Goal: Task Accomplishment & Management: Manage account settings

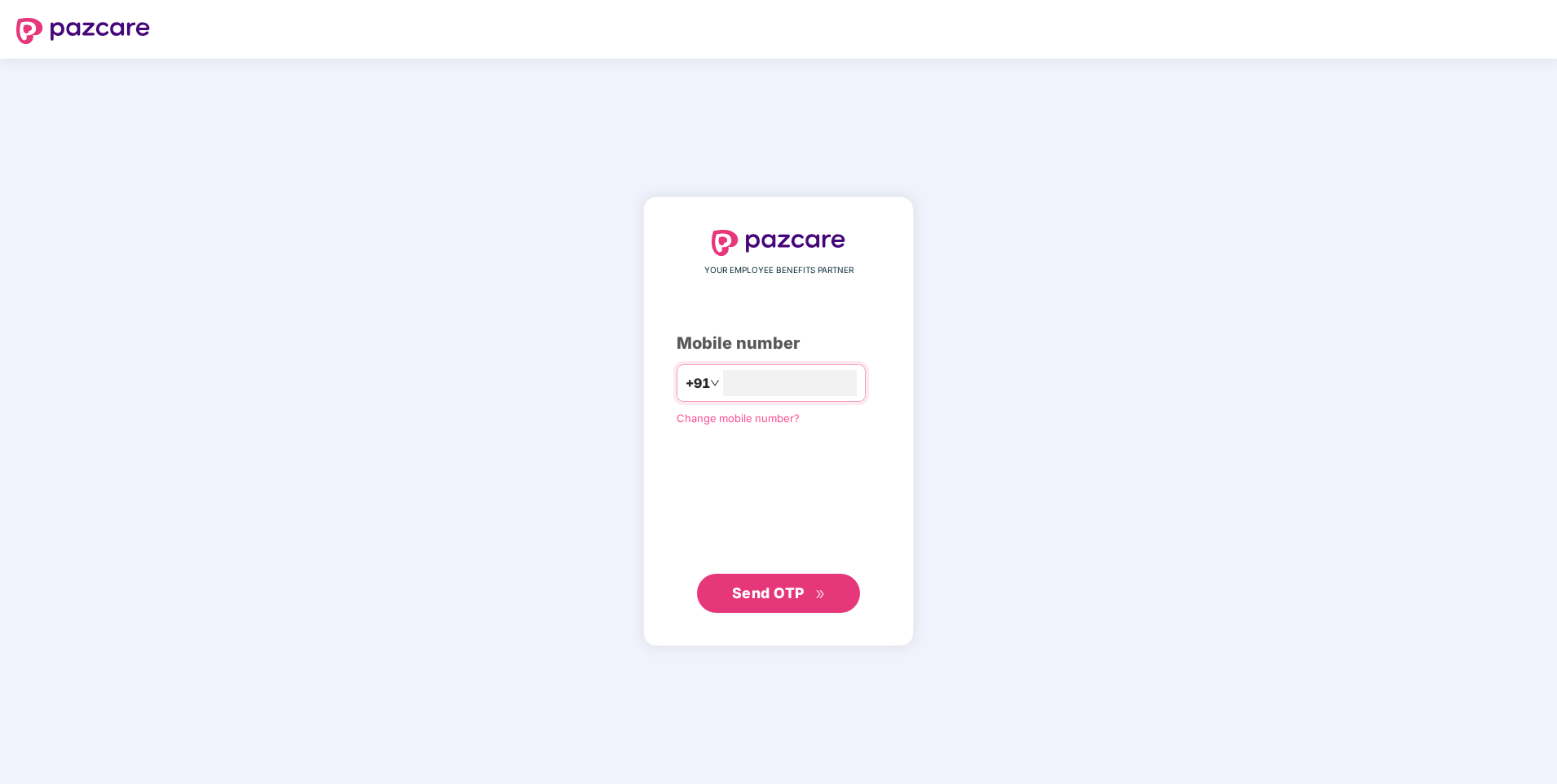
type input "**********"
click at [760, 589] on span "Send OTP" at bounding box center [768, 592] width 72 height 17
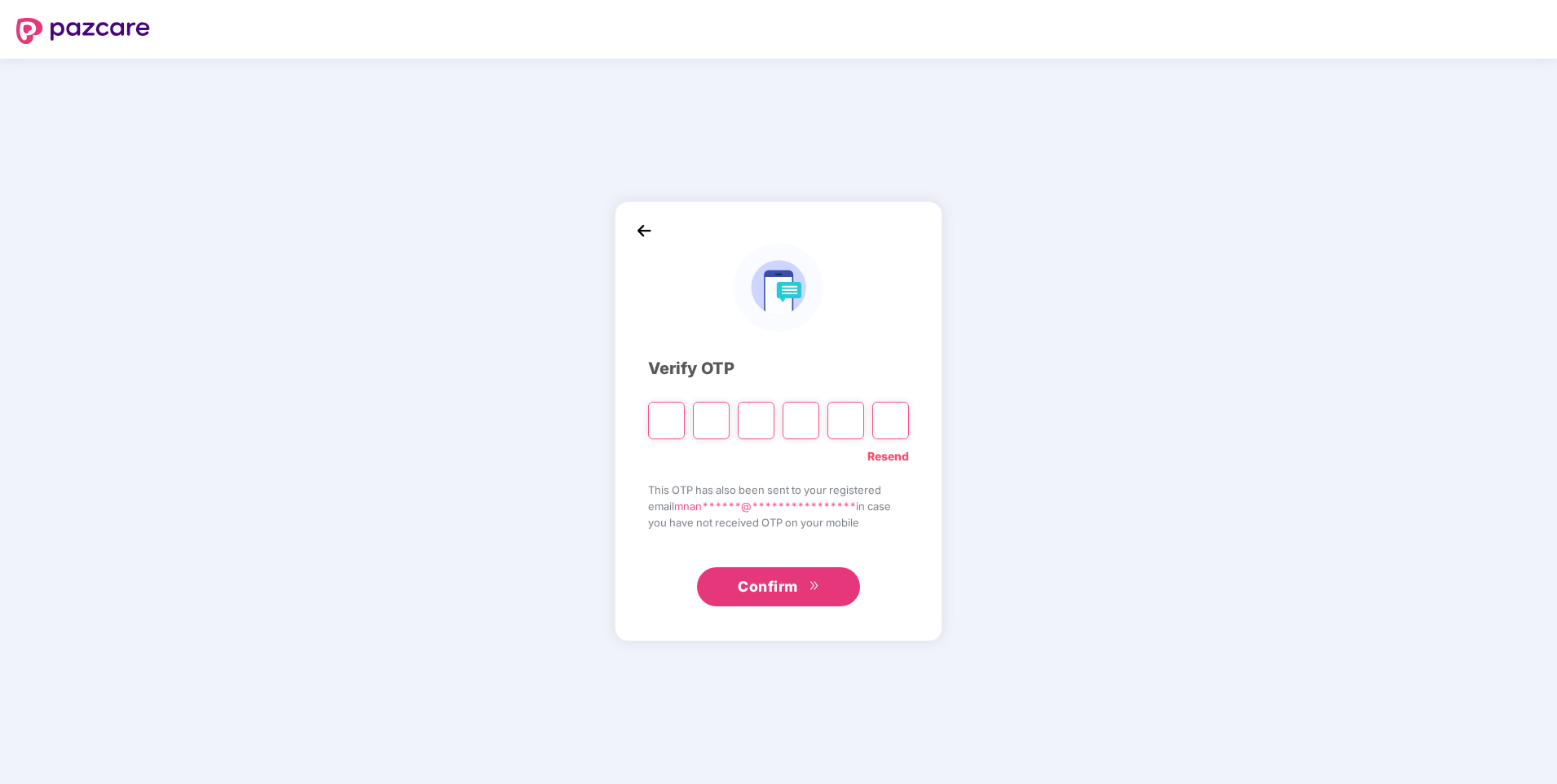
type input "*"
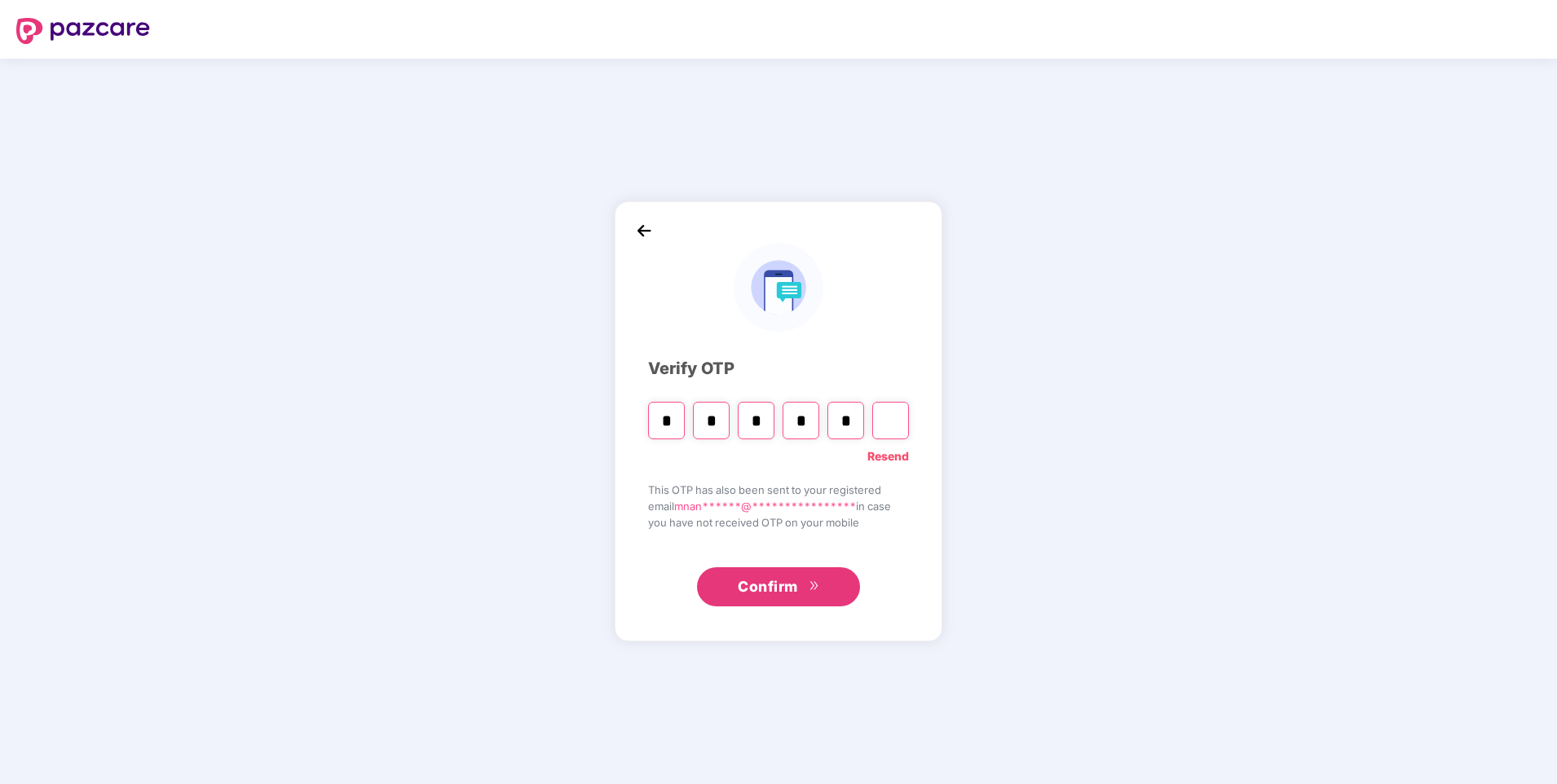
type input "*"
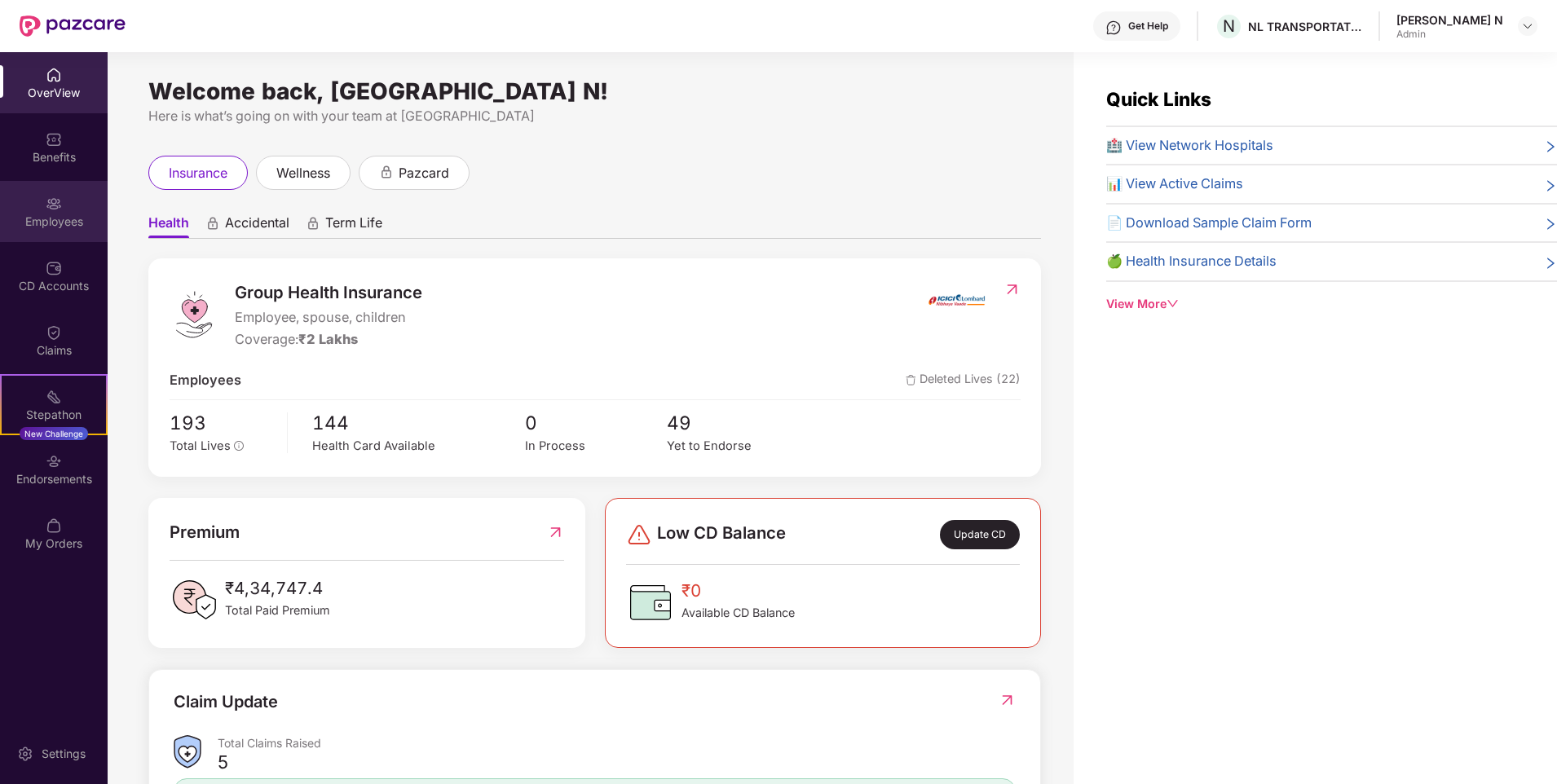
click at [38, 211] on div "Employees" at bounding box center [53, 212] width 107 height 61
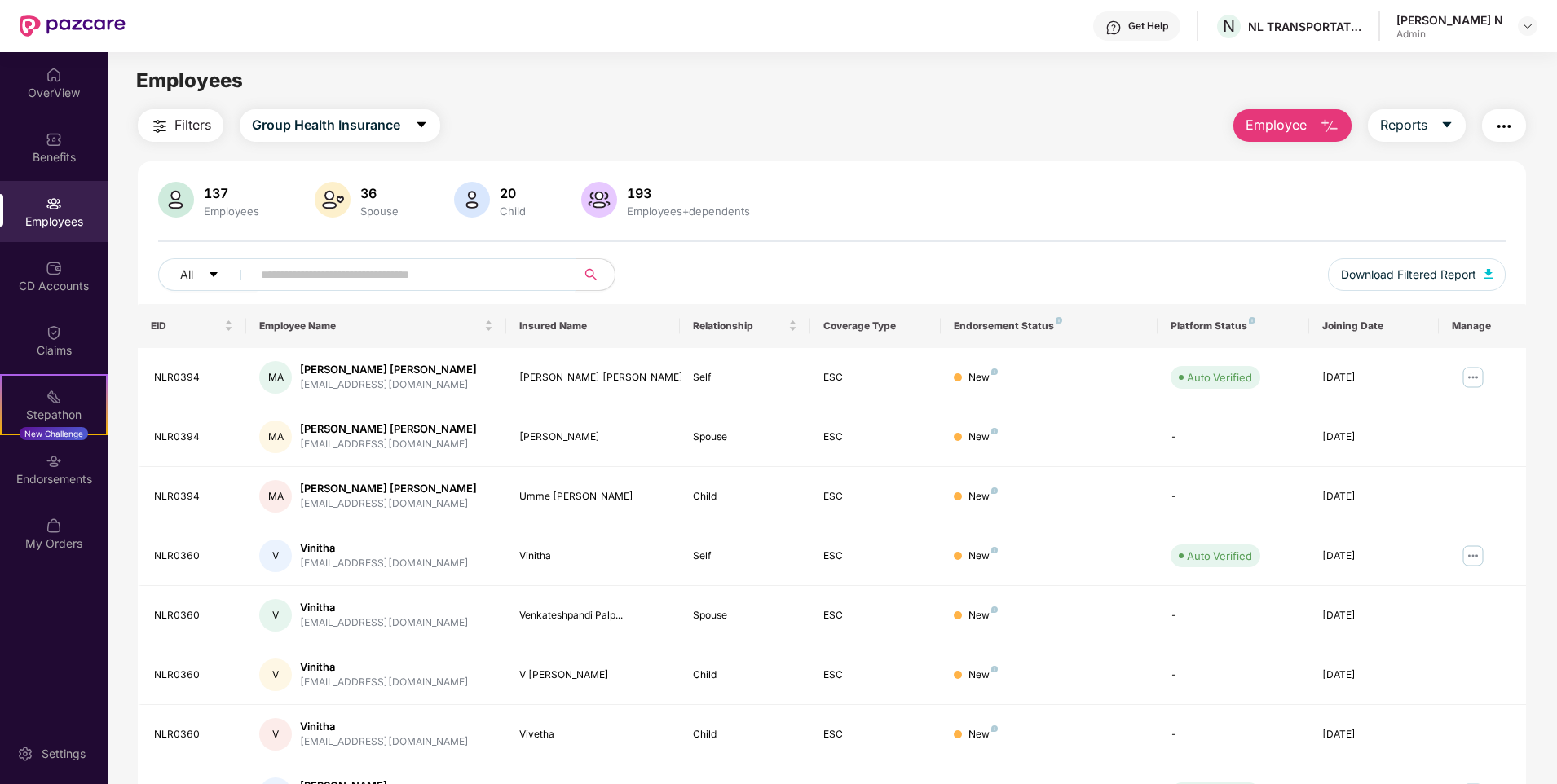
click at [375, 275] on input "text" at bounding box center [407, 274] width 292 height 25
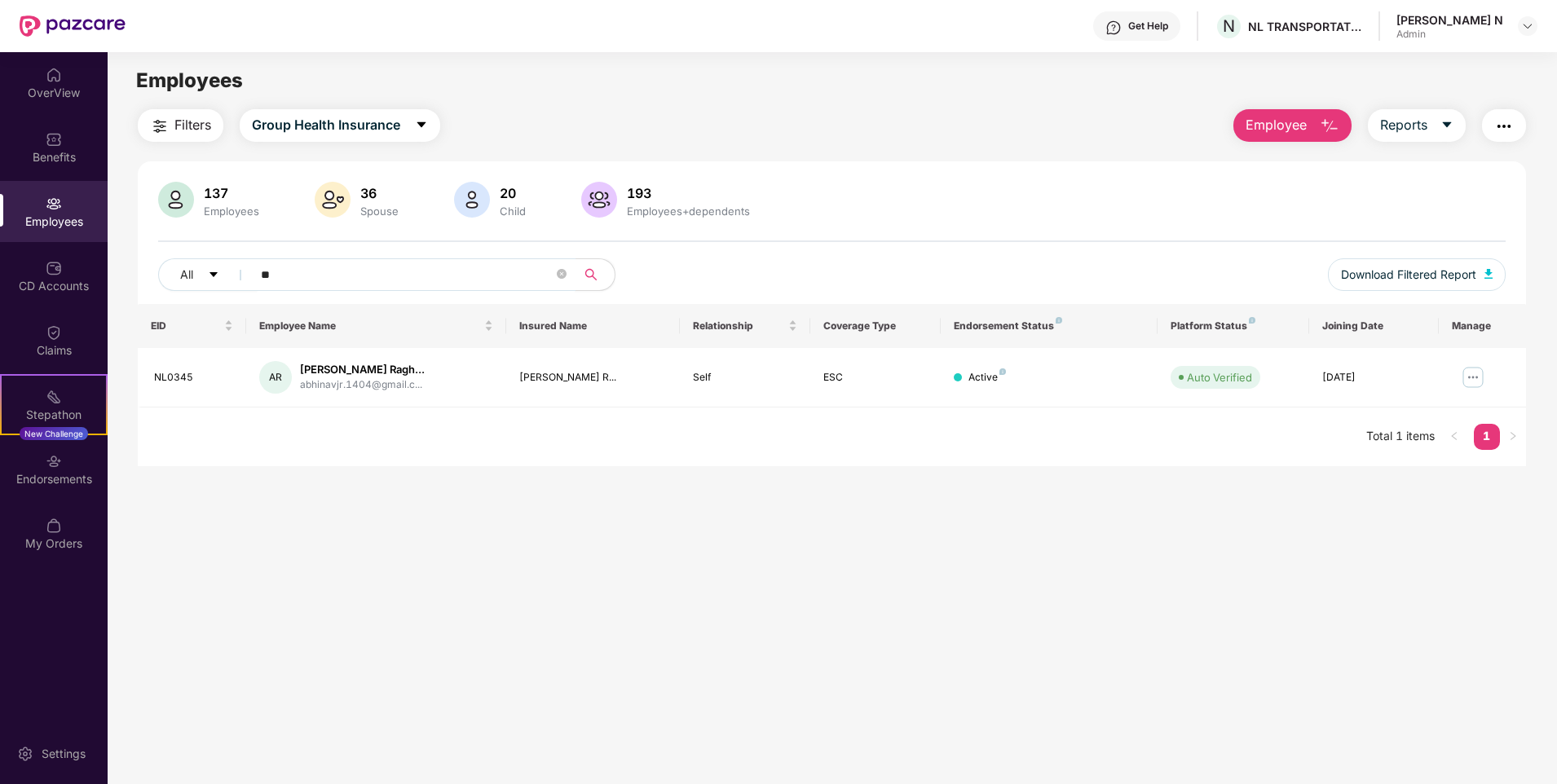
type input "*"
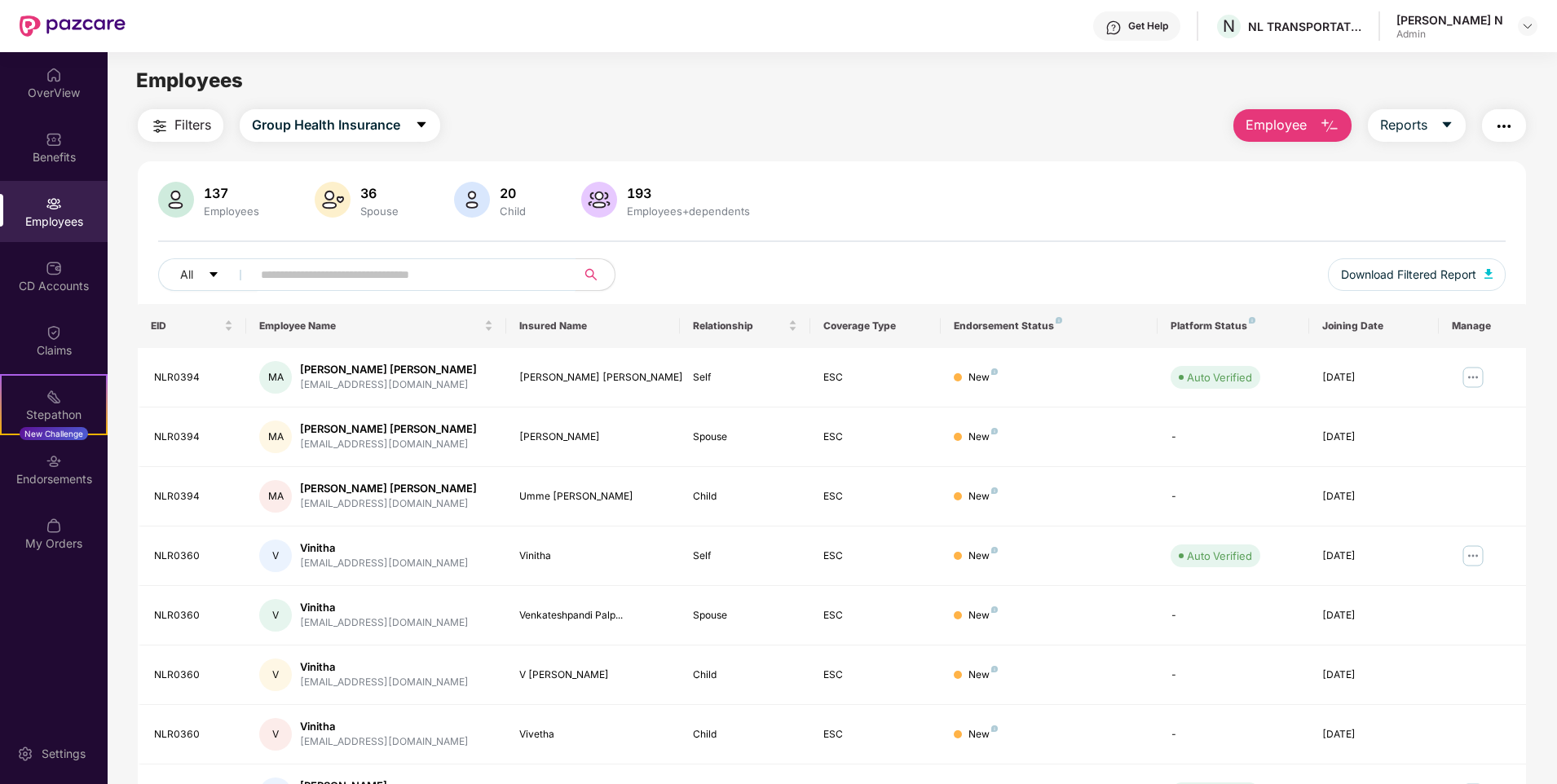
click at [467, 280] on input "text" at bounding box center [407, 274] width 292 height 25
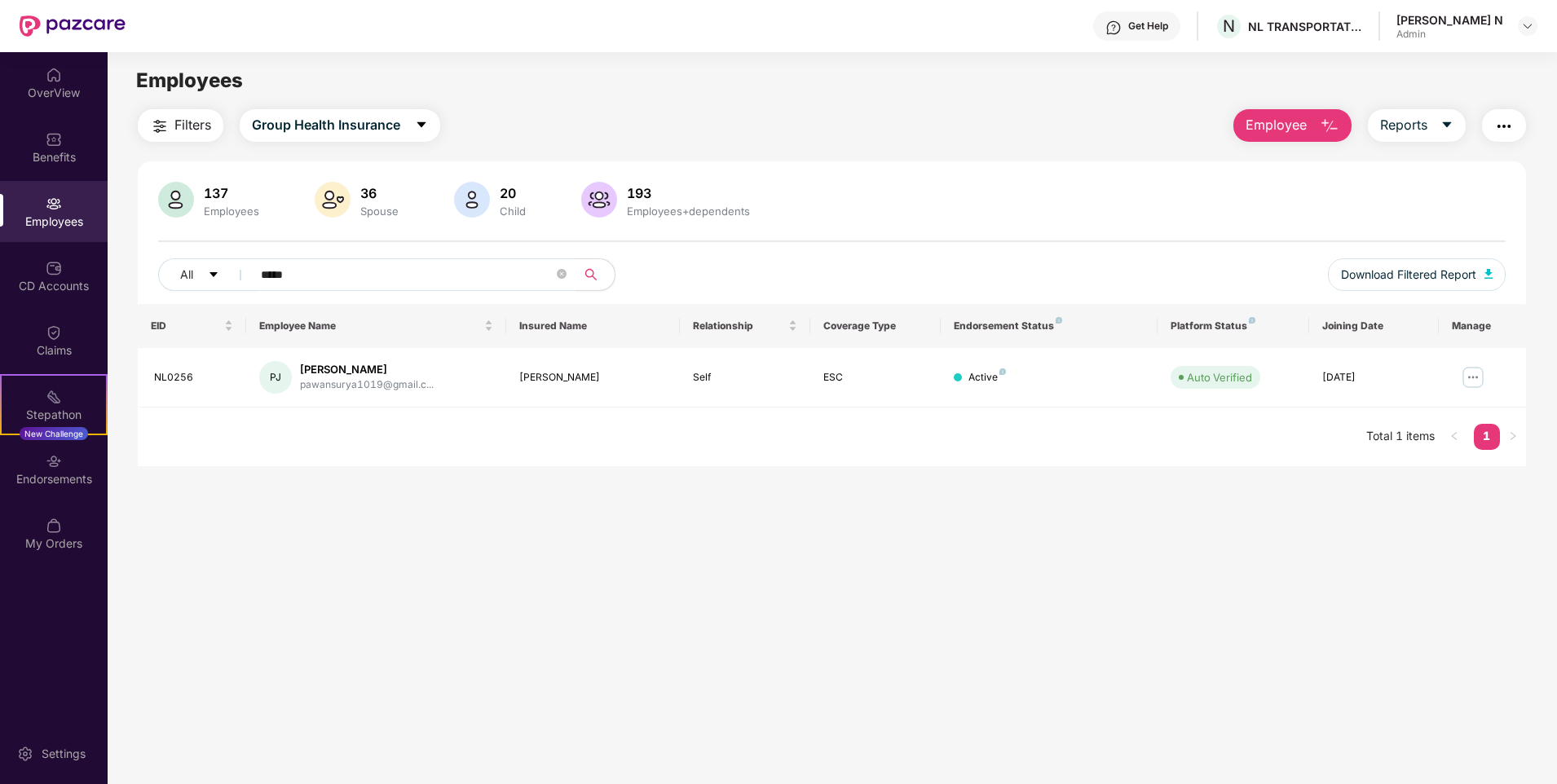
type input "*****"
click at [1473, 375] on img at bounding box center [1472, 377] width 26 height 26
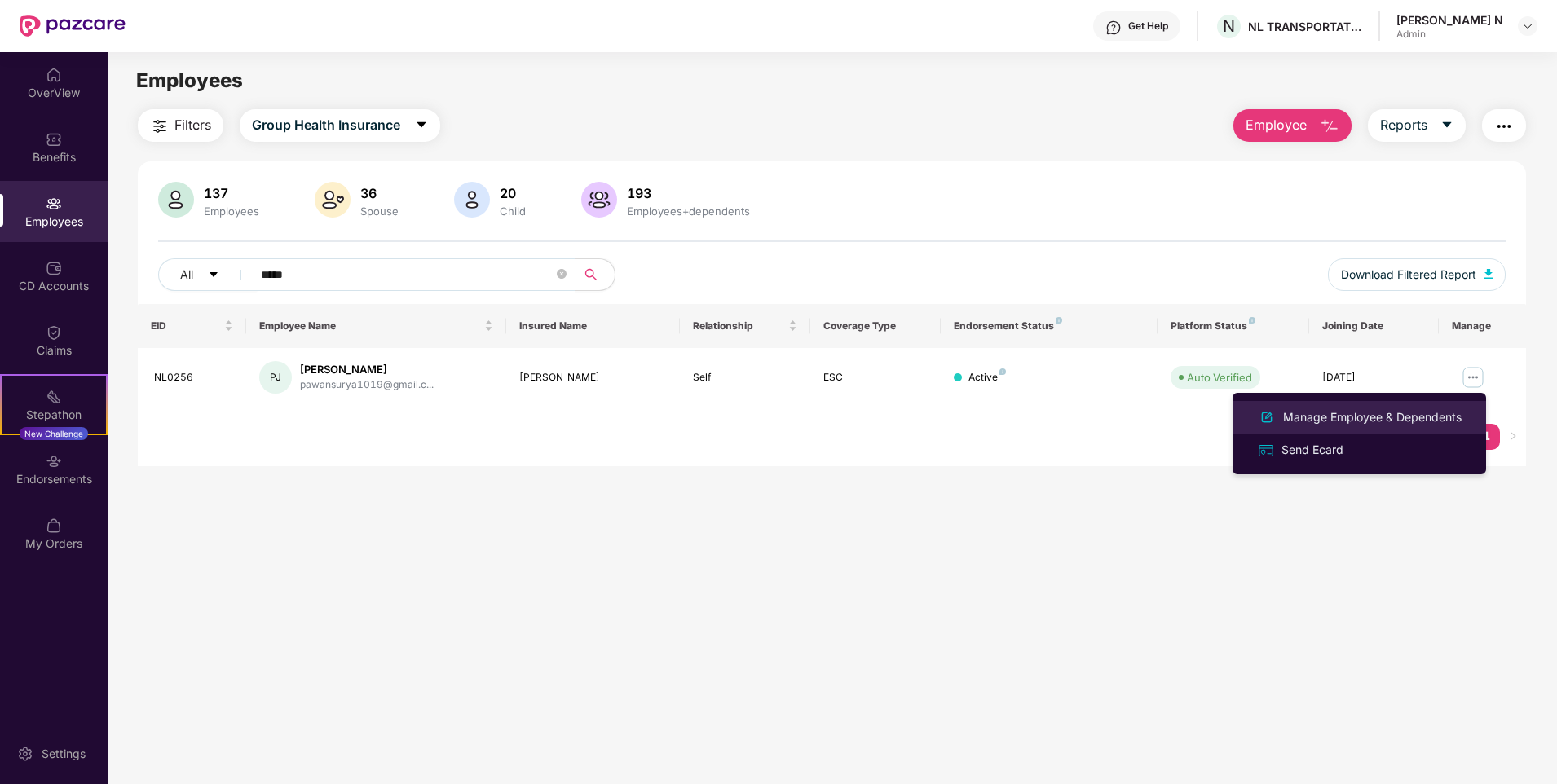
click at [1385, 416] on div "Manage Employee & Dependents" at bounding box center [1372, 417] width 185 height 18
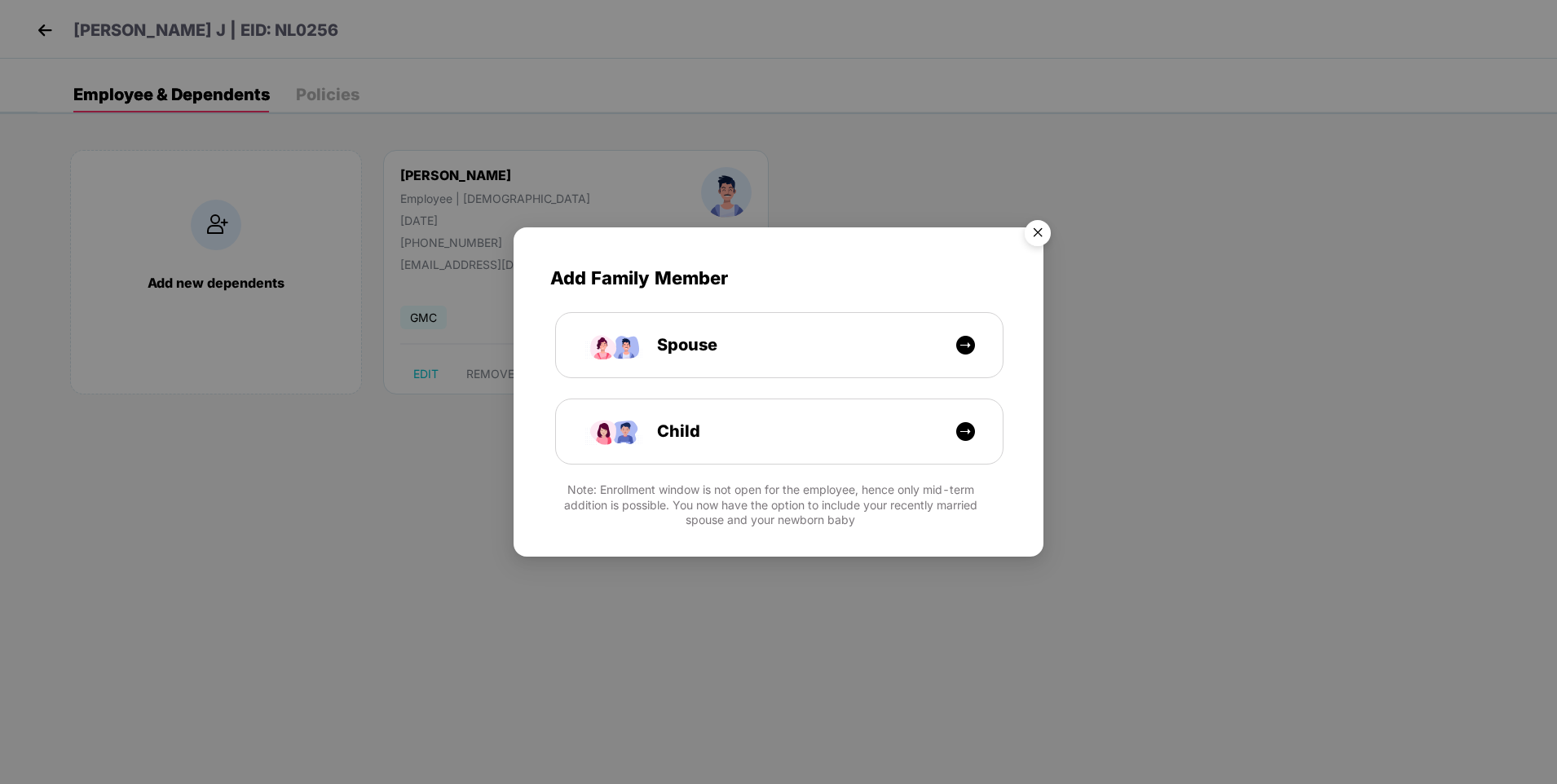
click at [1037, 234] on img "Close" at bounding box center [1038, 235] width 46 height 46
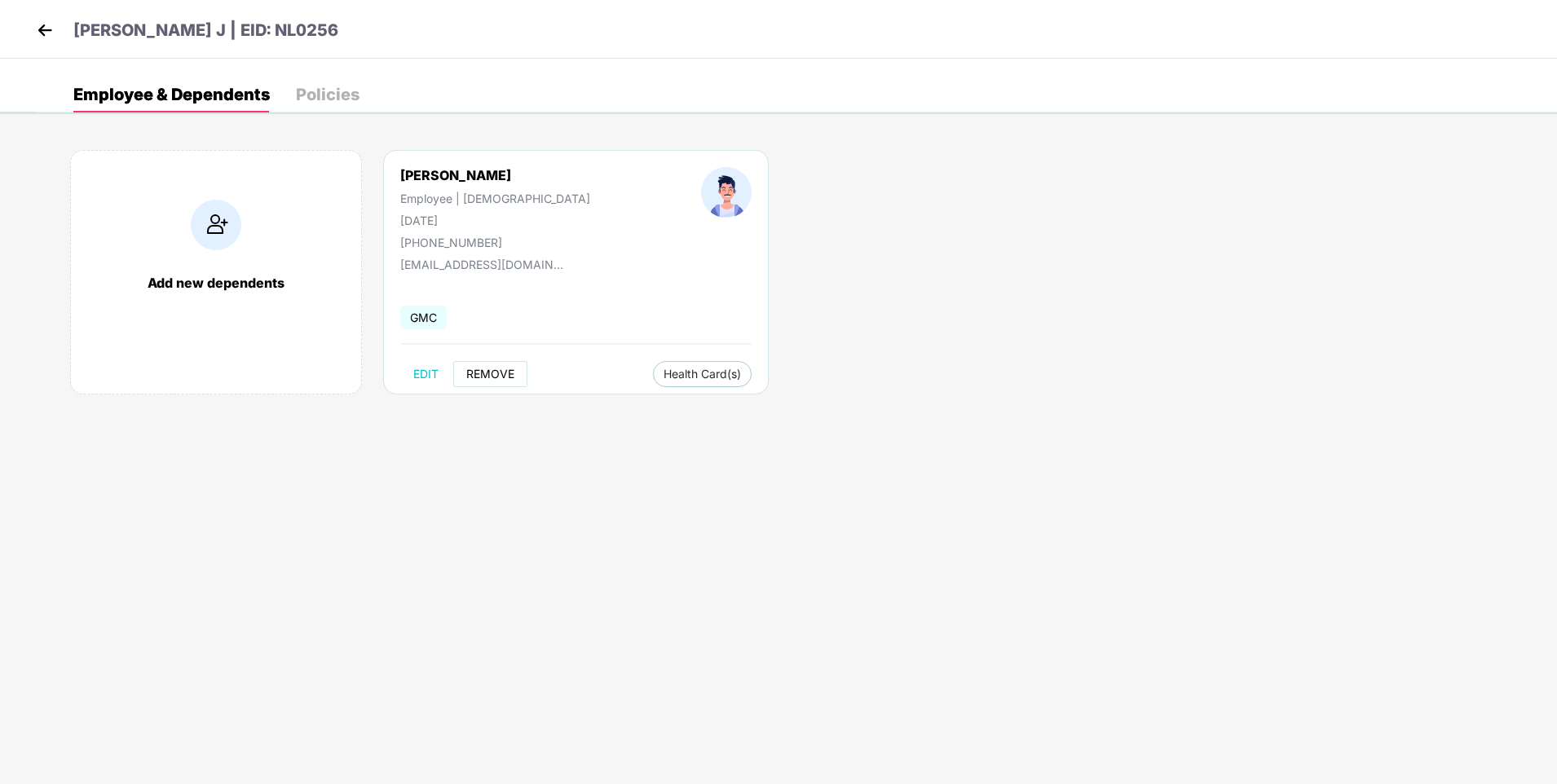
click at [492, 371] on span "REMOVE" at bounding box center [490, 374] width 48 height 13
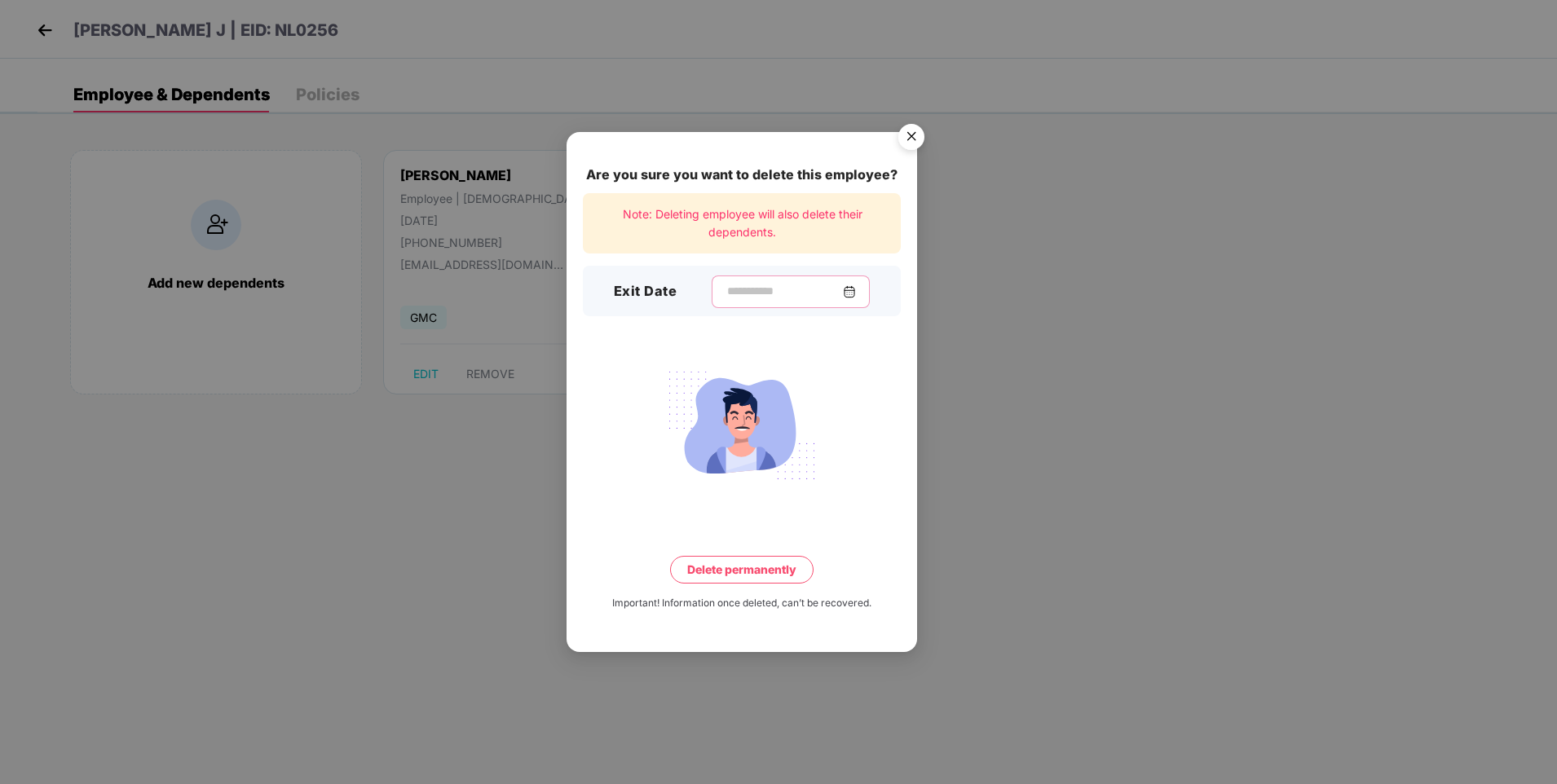
click at [760, 296] on input at bounding box center [784, 291] width 118 height 17
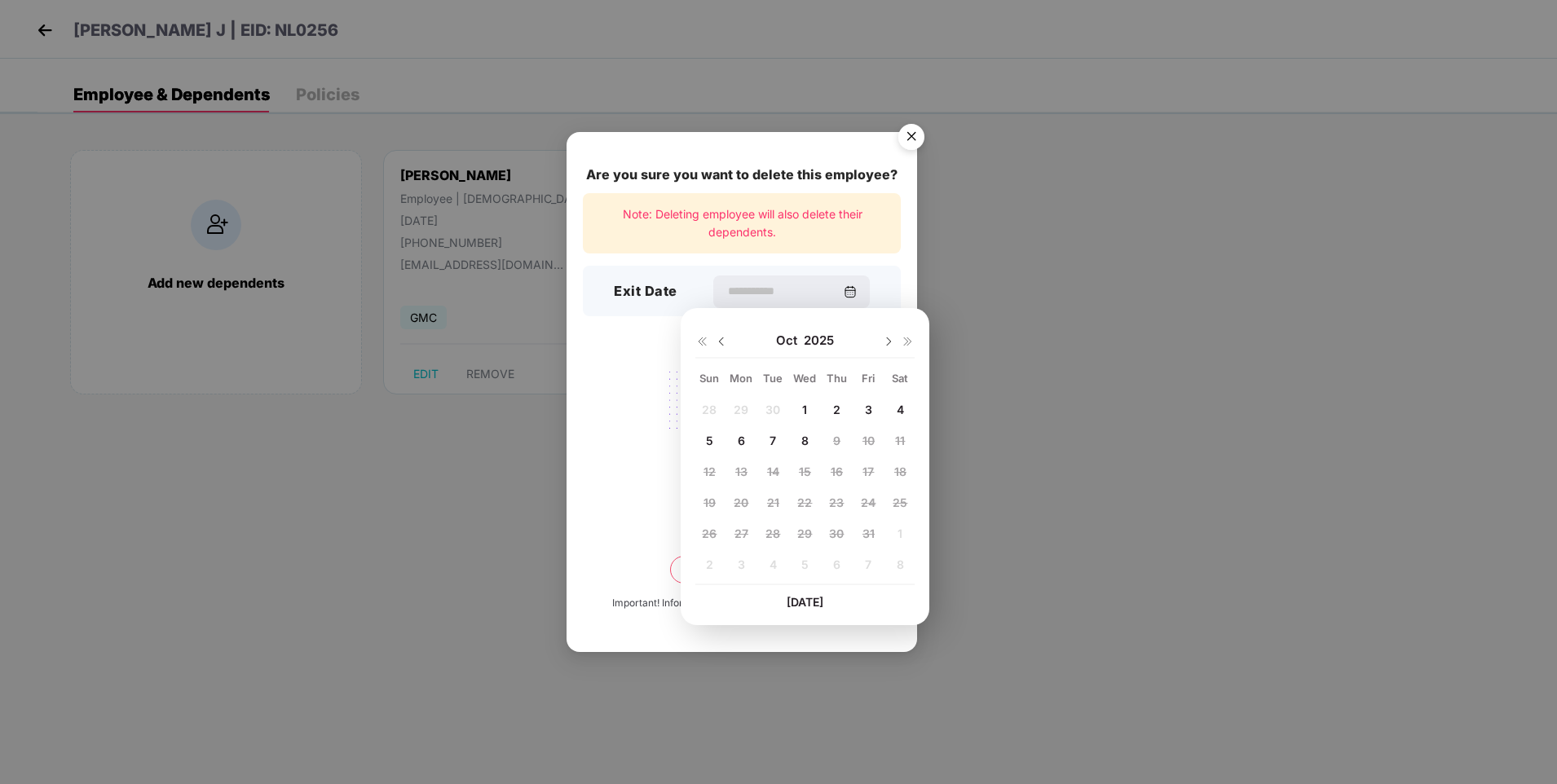
click at [711, 411] on div "28 29 30 1 2 3 4 5 6 7 8 9 10 11 12 13 14 15 16 17 18 19 20 21 22 23 24 25 26 2…" at bounding box center [804, 491] width 219 height 186
click at [721, 341] on img at bounding box center [722, 342] width 13 height 13
click at [711, 532] on span "28" at bounding box center [708, 533] width 14 height 14
type input "**********"
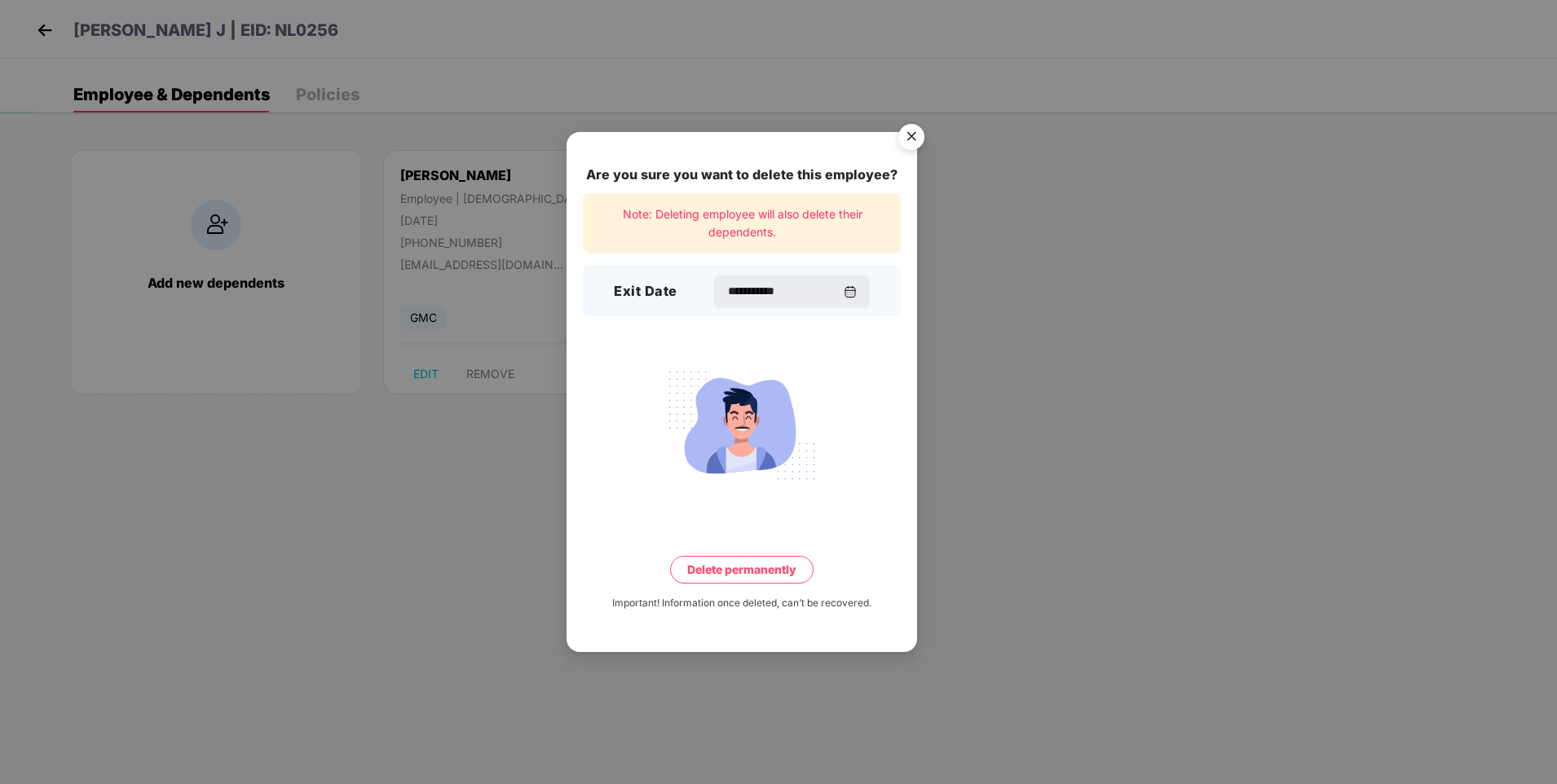
click at [761, 567] on button "Delete permanently" at bounding box center [741, 569] width 143 height 28
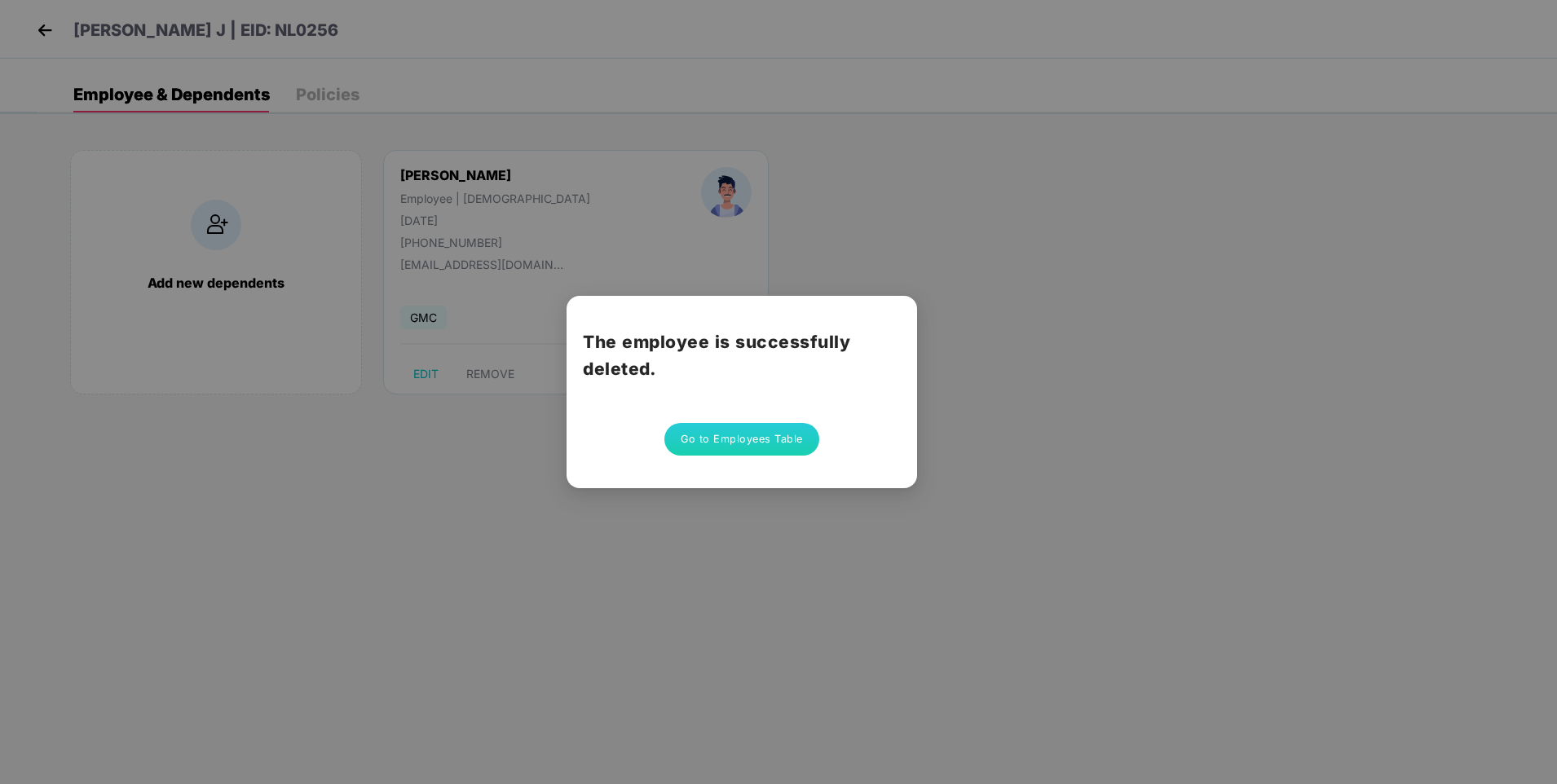
click at [773, 435] on button "Go to Employees Table" at bounding box center [741, 439] width 155 height 32
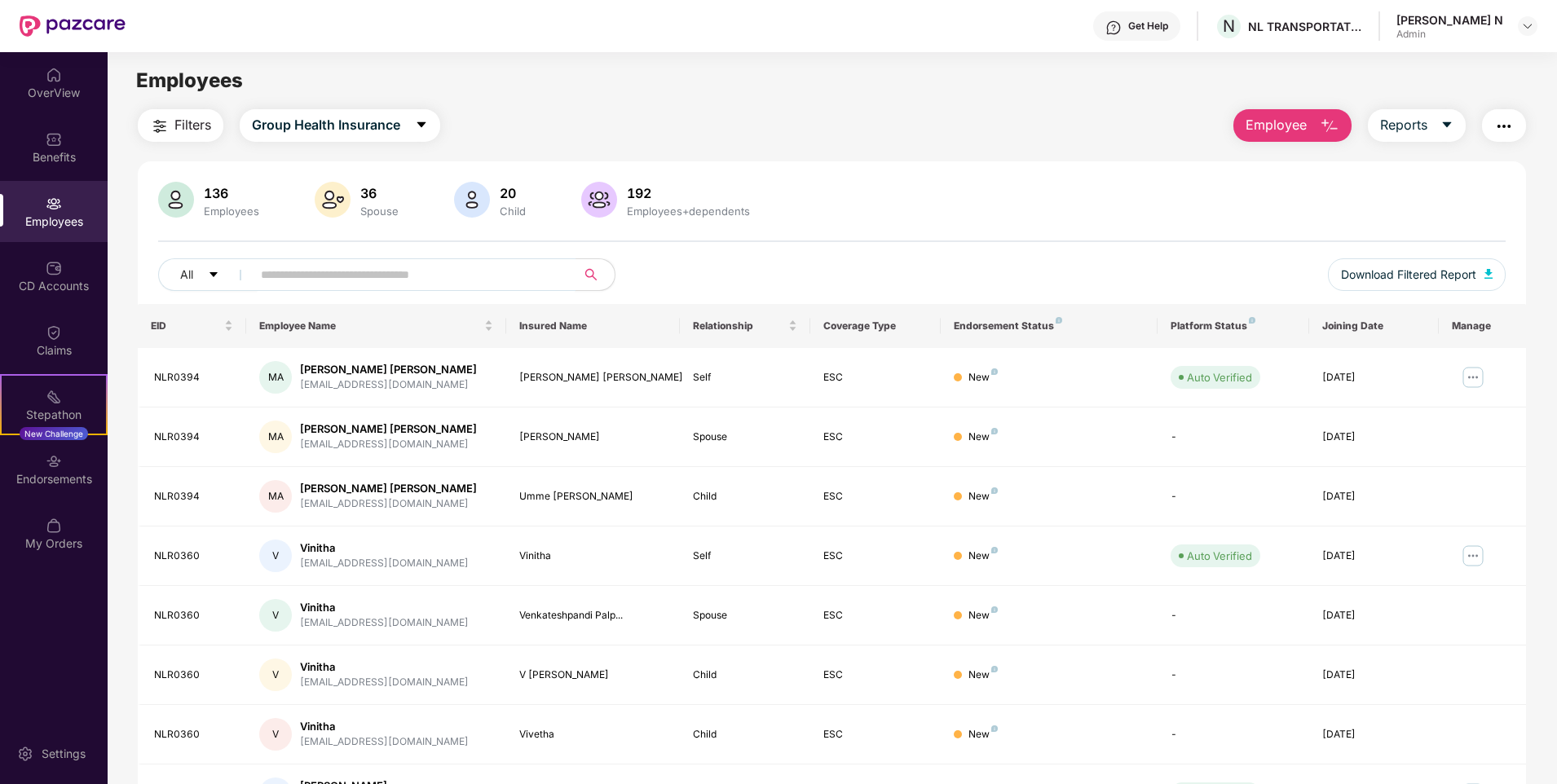
click at [411, 271] on input "text" at bounding box center [407, 274] width 292 height 25
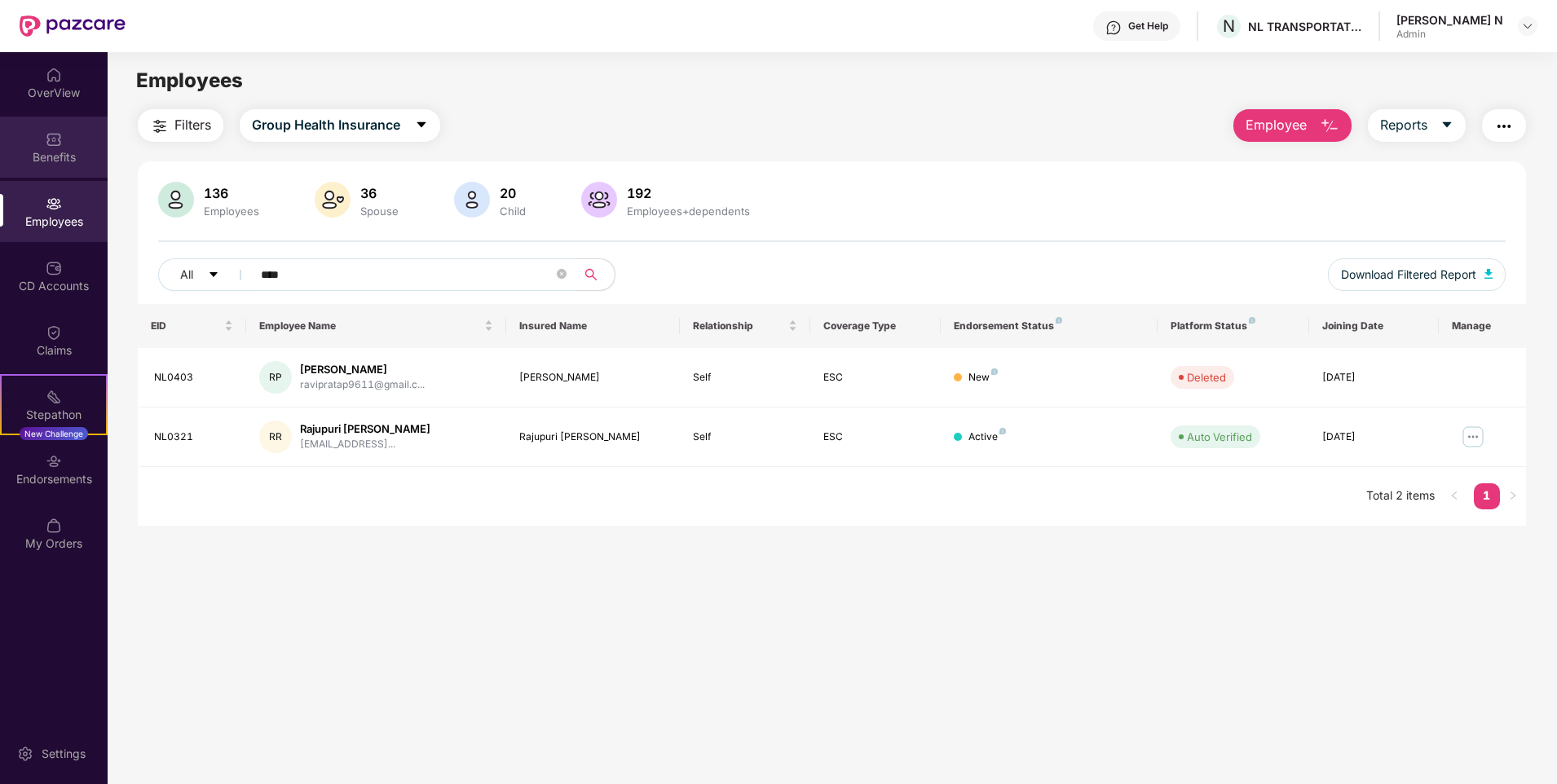
type input "****"
click at [57, 154] on div "Benefits" at bounding box center [53, 157] width 107 height 16
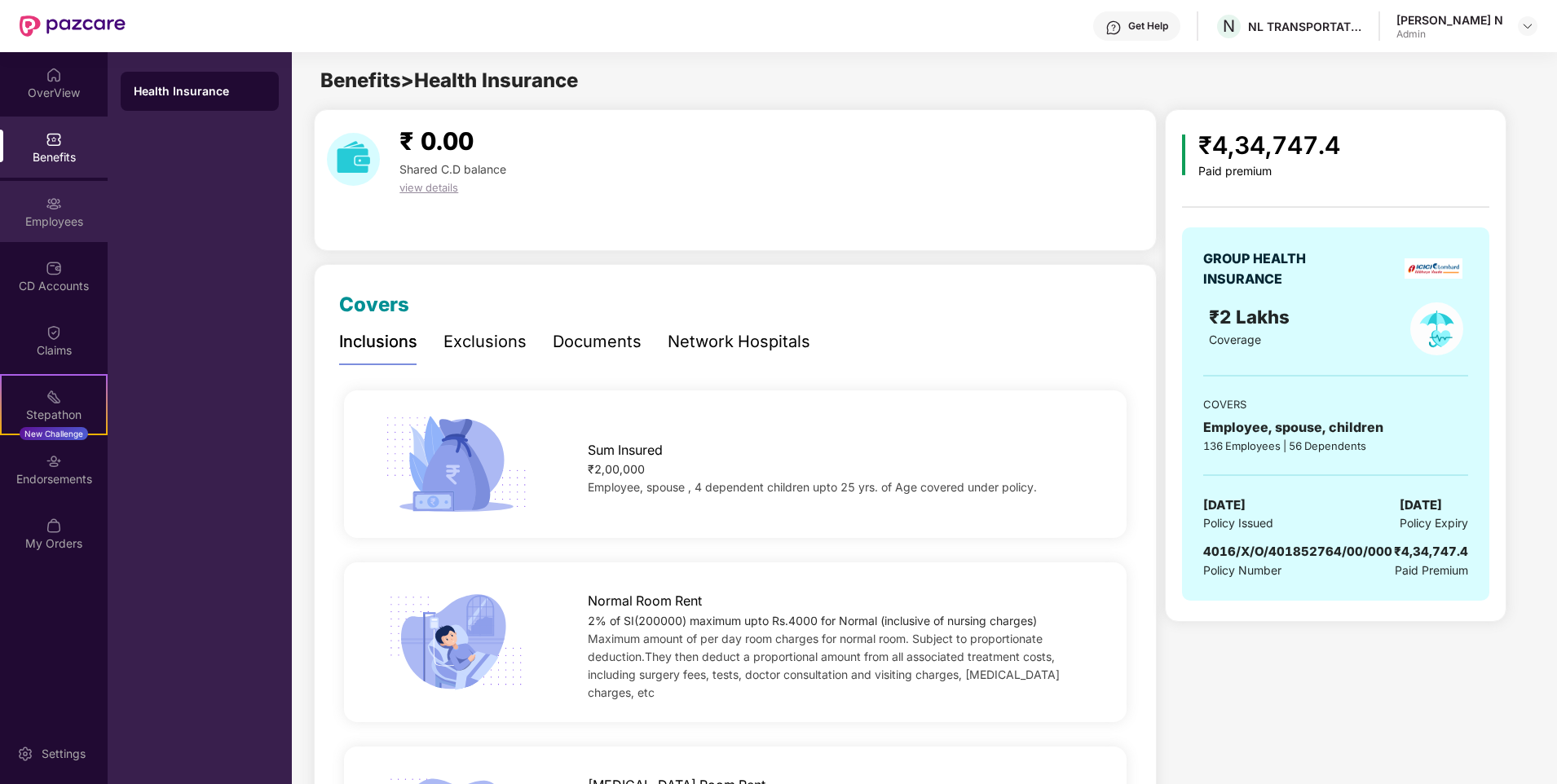
click at [44, 226] on div "Employees" at bounding box center [53, 221] width 107 height 16
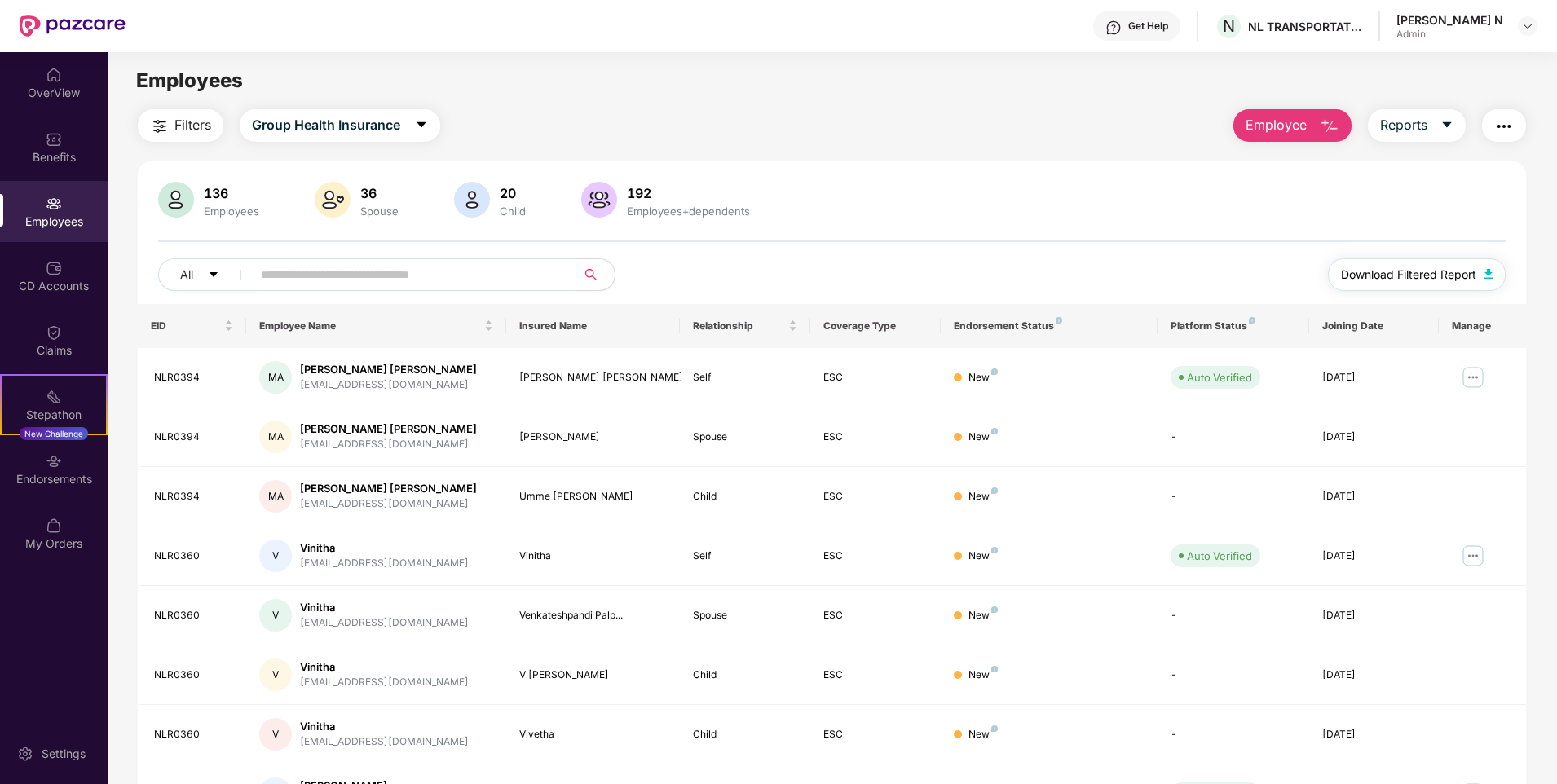
click at [1442, 269] on span "Download Filtered Report" at bounding box center [1408, 274] width 135 height 18
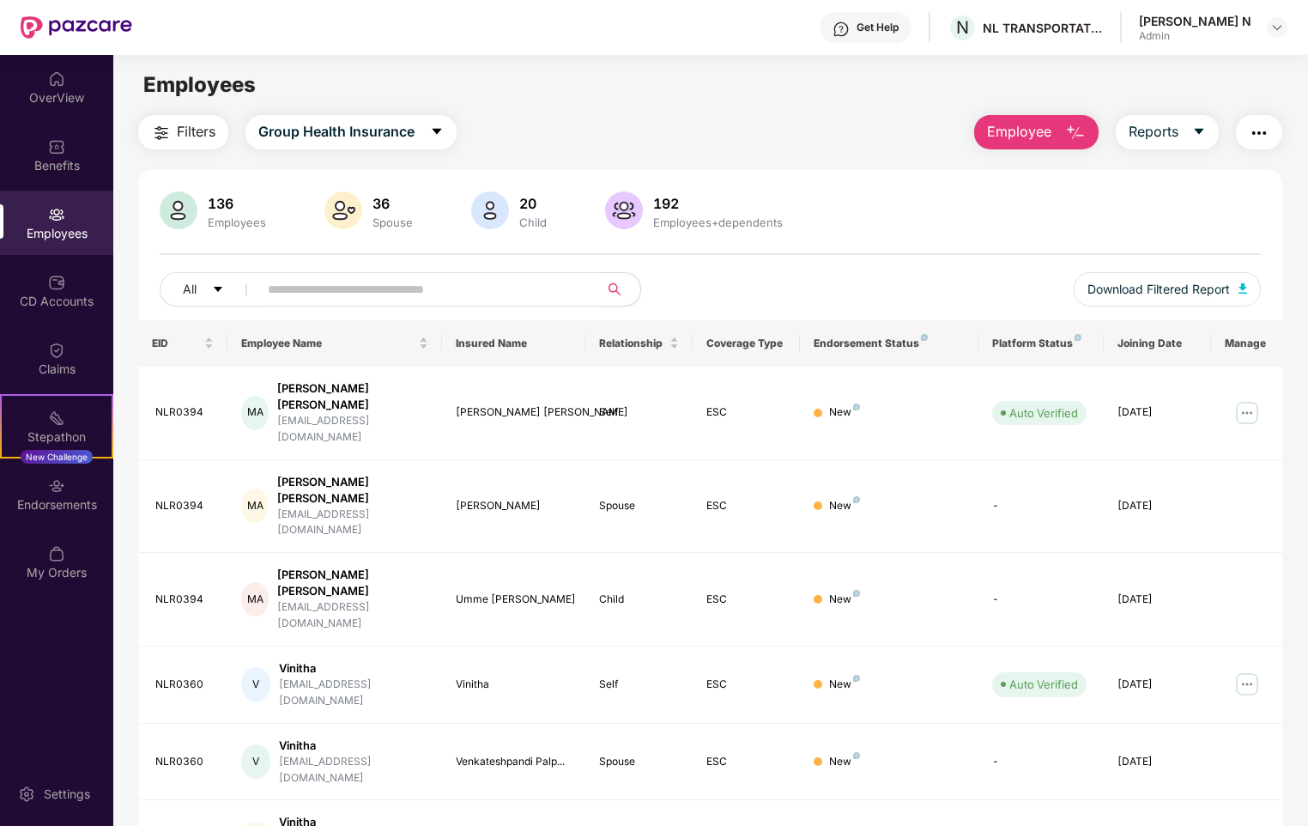
click at [334, 292] on input "text" at bounding box center [422, 289] width 308 height 26
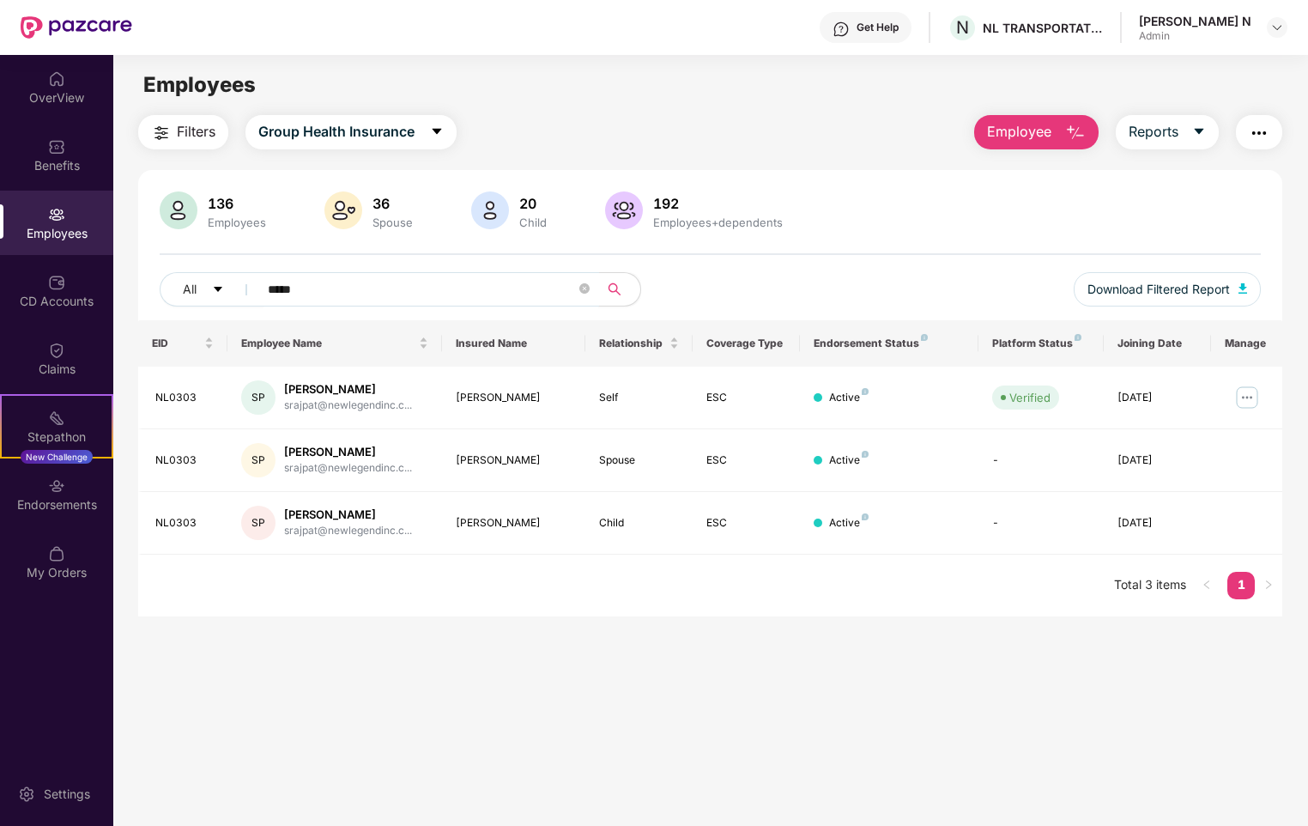
type input "*****"
click at [958, 202] on div "136 Employees 36 Spouse 20 Child 192 Employees+dependents" at bounding box center [710, 211] width 1101 height 41
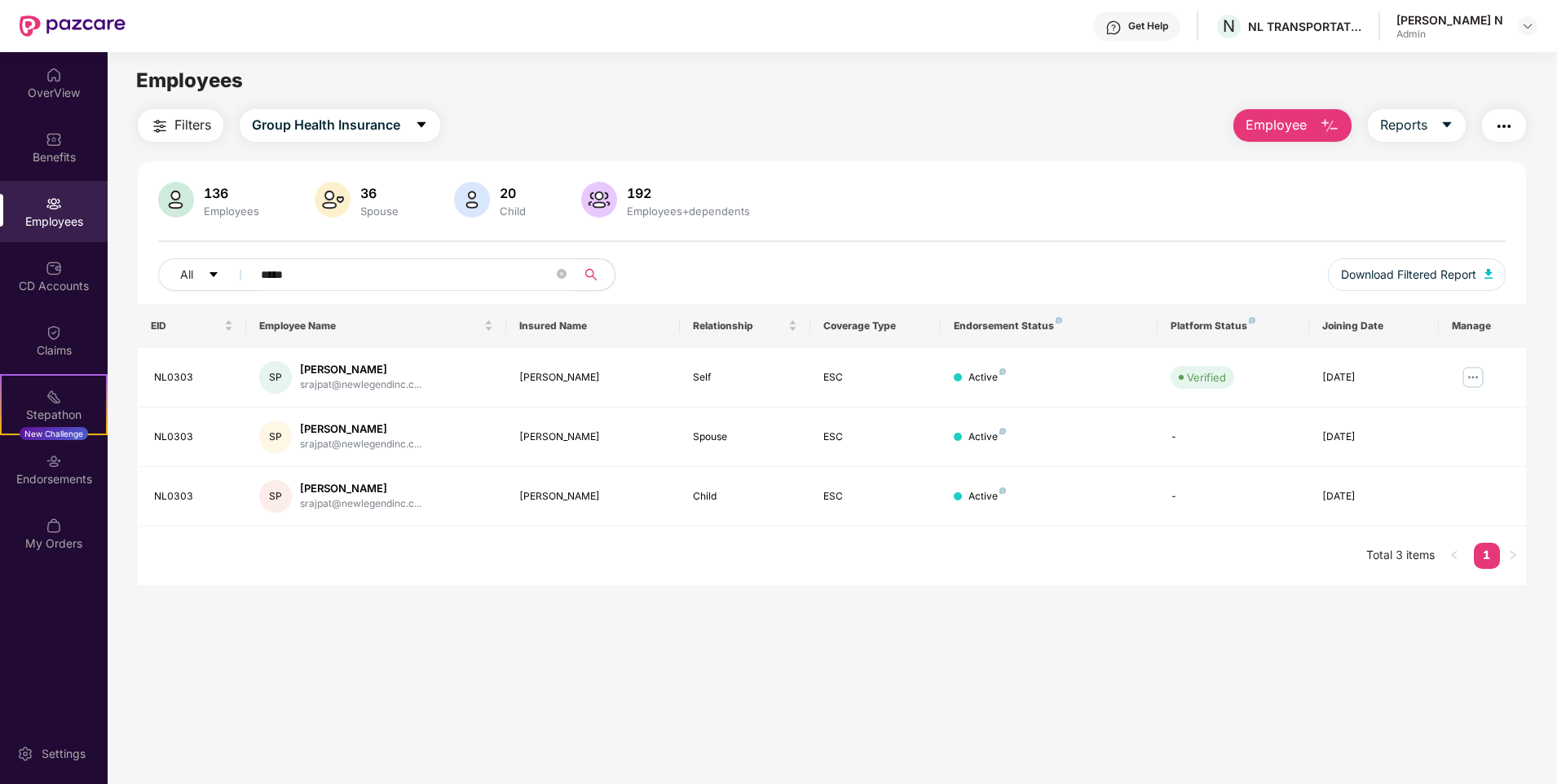
click at [982, 202] on div "136 Employees 36 Spouse 20 Child 192 Employees+dependents" at bounding box center [832, 200] width 1347 height 39
click at [55, 159] on div "Benefits" at bounding box center [53, 157] width 107 height 16
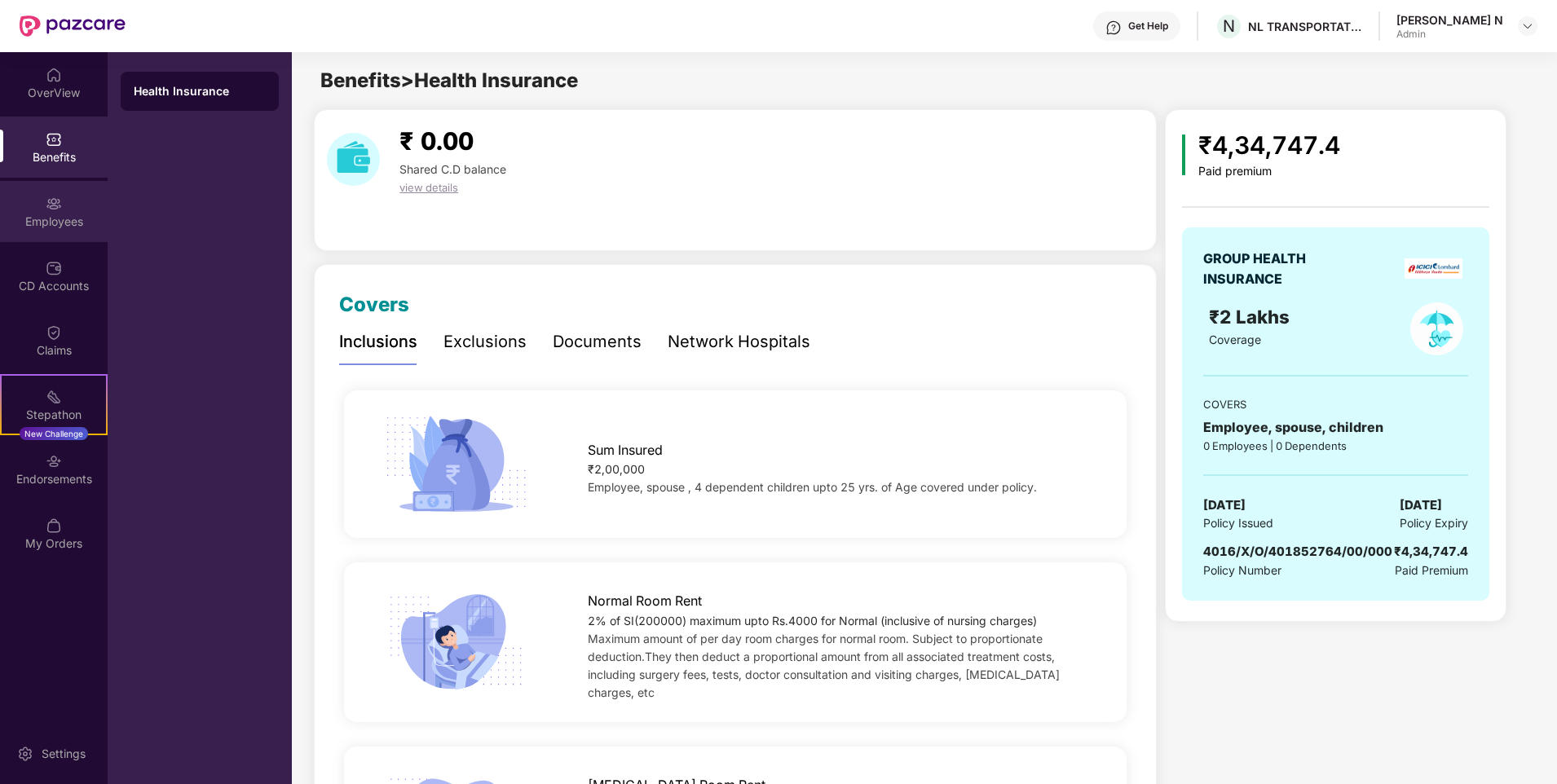
click at [47, 216] on div "Employees" at bounding box center [53, 221] width 107 height 16
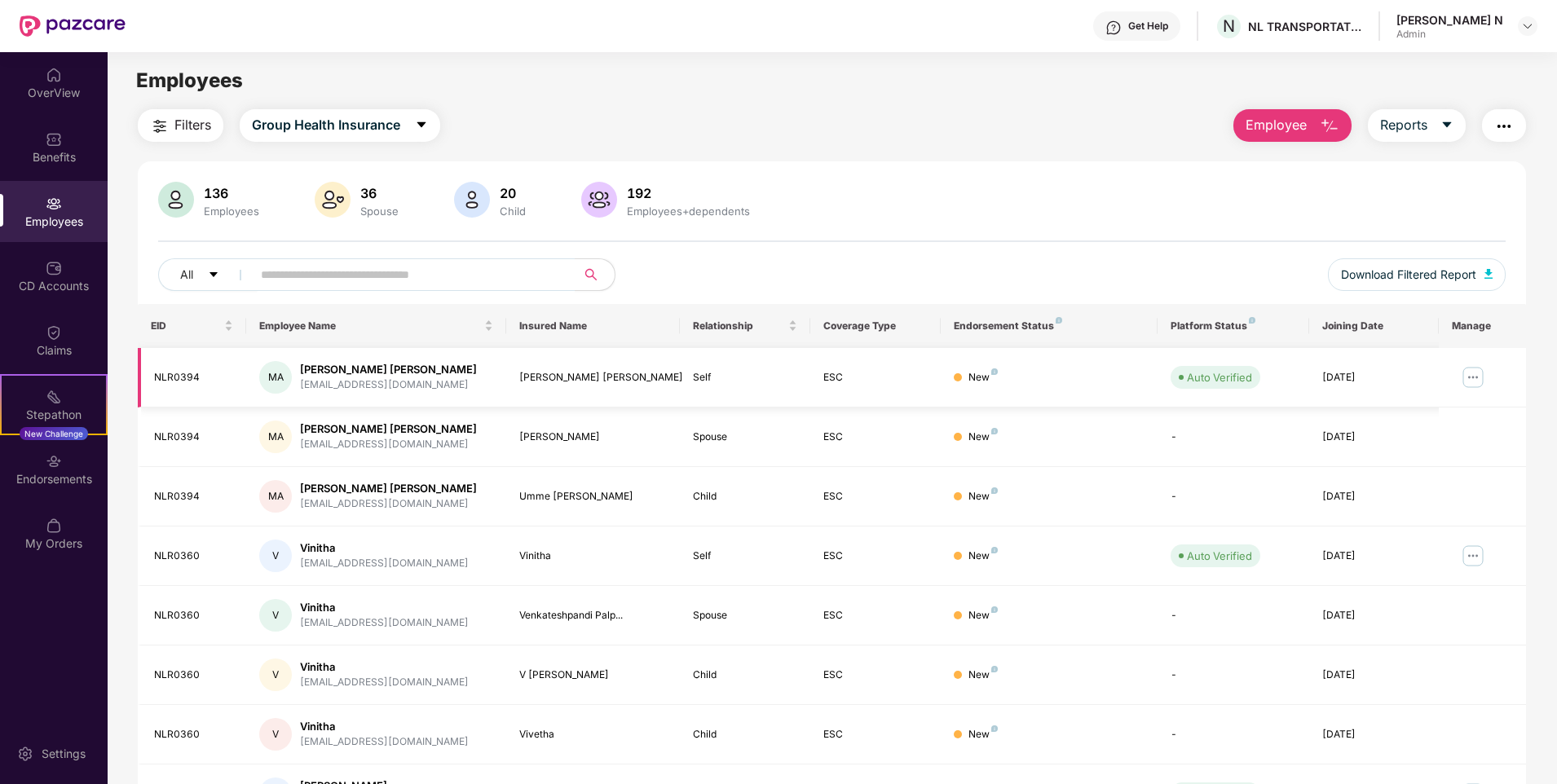
click at [184, 377] on div "NLR0394" at bounding box center [193, 378] width 79 height 15
click at [1473, 377] on img at bounding box center [1472, 377] width 26 height 26
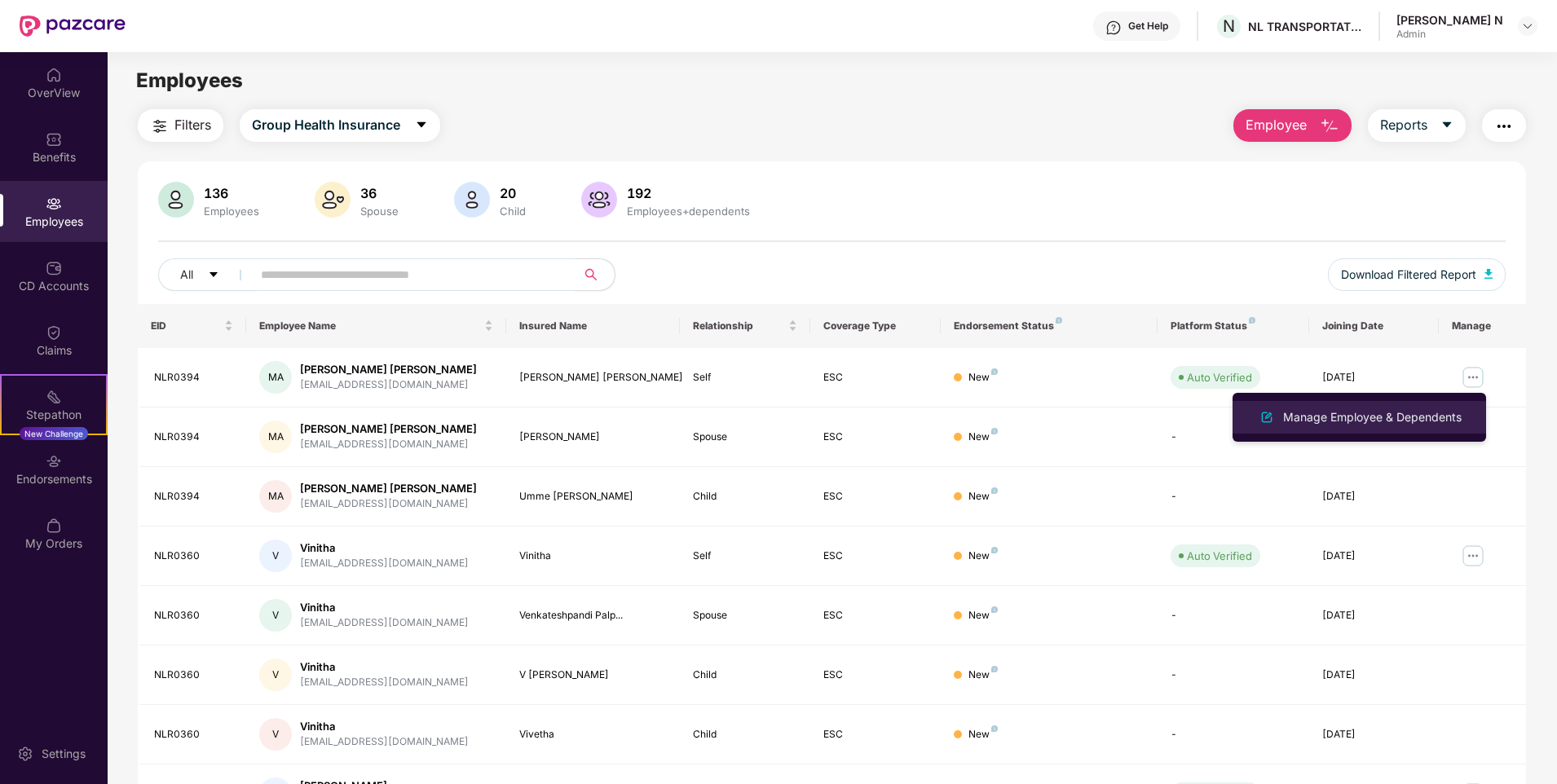
click at [1337, 419] on div "Manage Employee & Dependents" at bounding box center [1372, 417] width 185 height 18
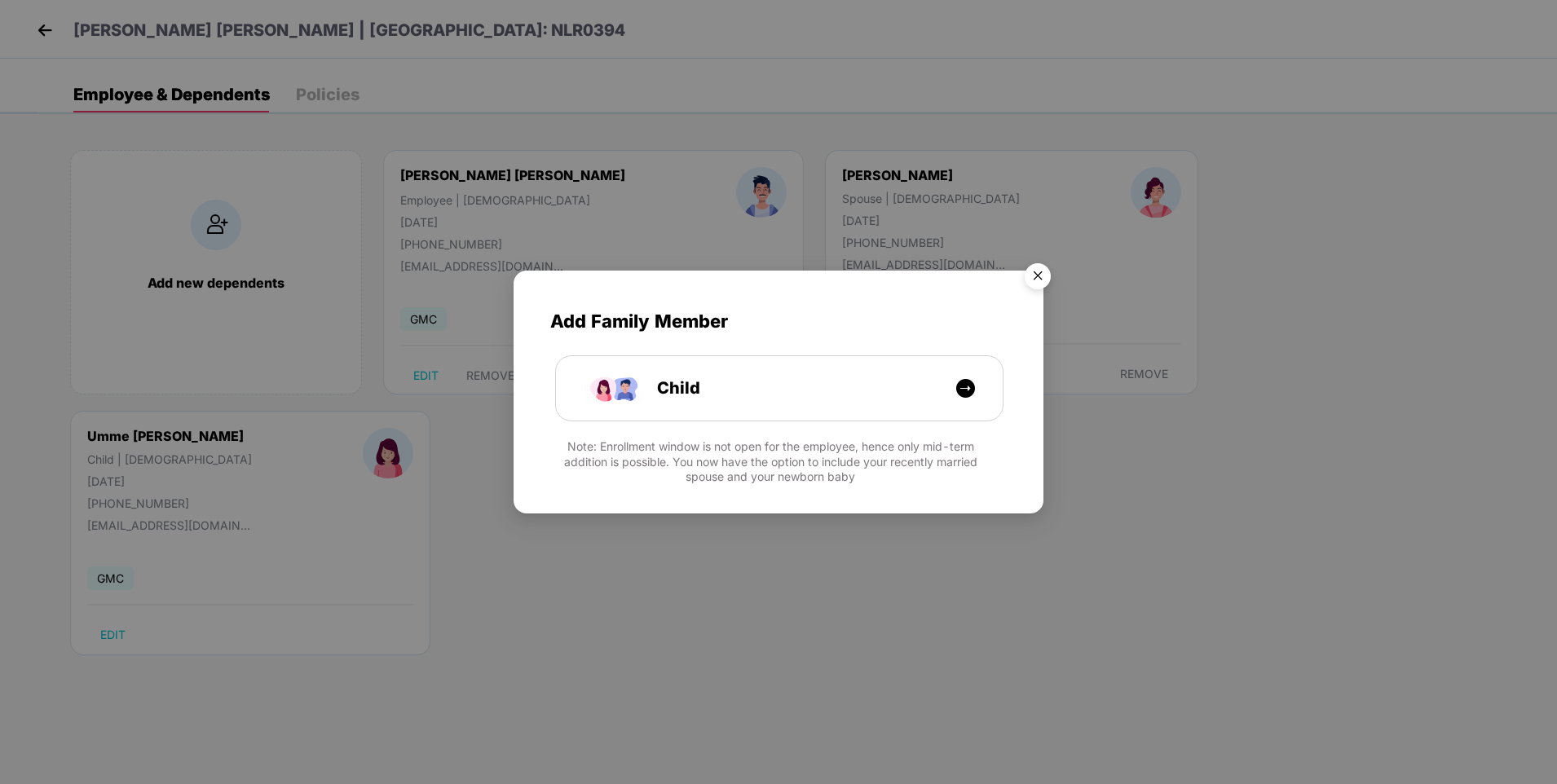
click at [1041, 287] on img "Close" at bounding box center [1038, 279] width 46 height 46
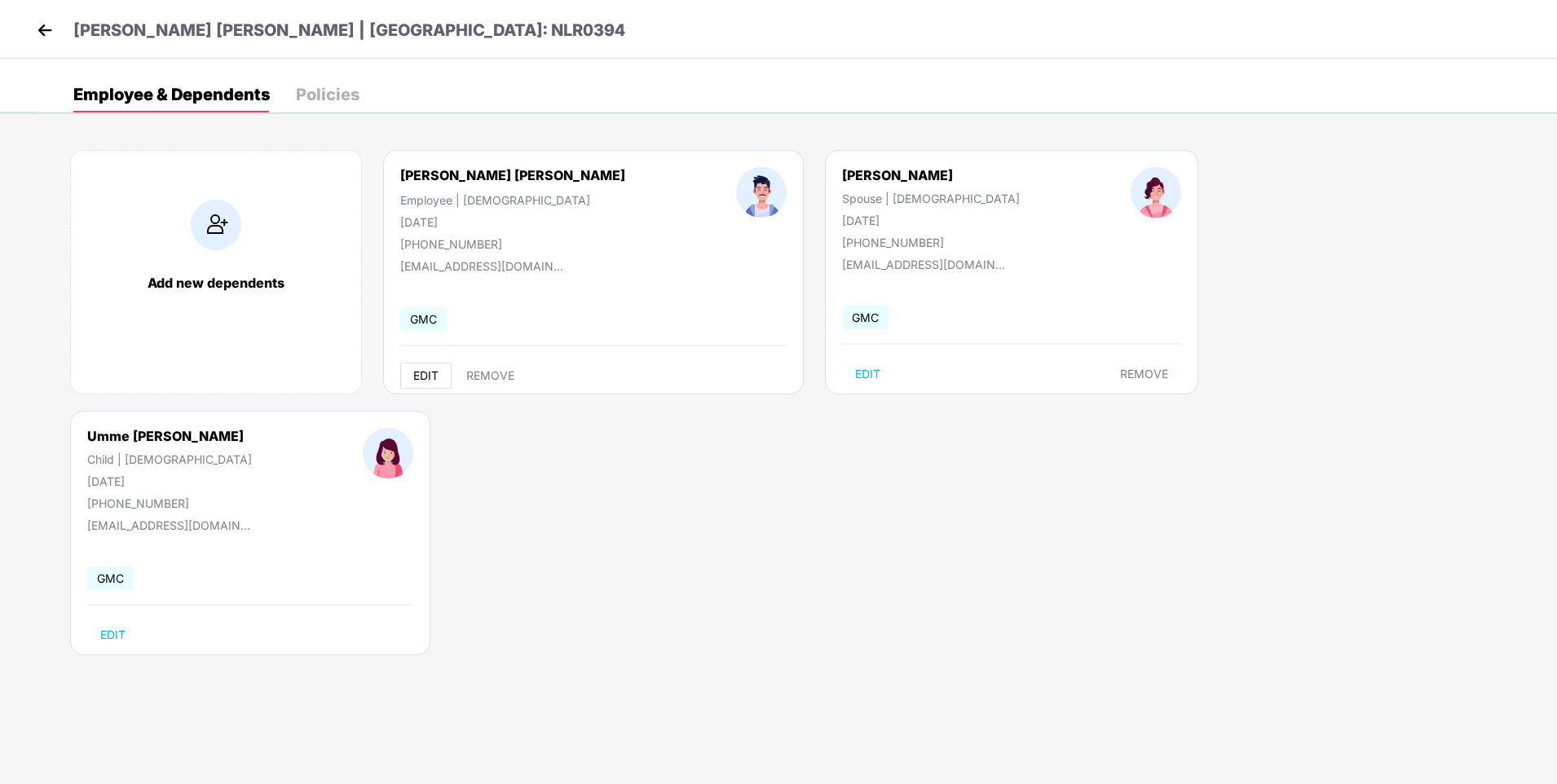
click at [416, 373] on span "EDIT" at bounding box center [425, 376] width 26 height 13
select select "****"
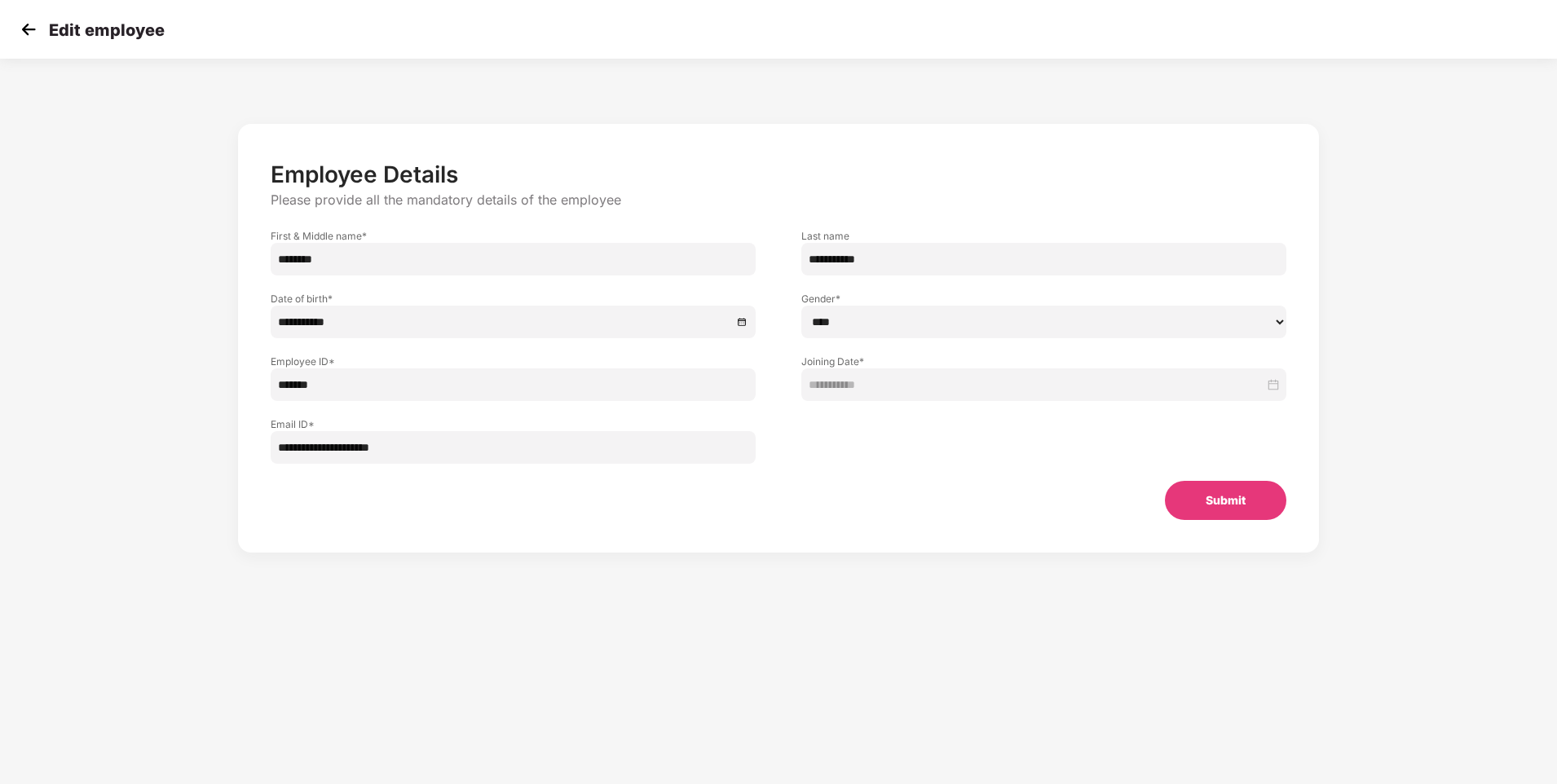
click at [302, 388] on input "*******" at bounding box center [513, 384] width 485 height 32
type input "******"
click at [61, 29] on p "Edit employee" at bounding box center [107, 29] width 116 height 20
click at [28, 28] on img at bounding box center [28, 29] width 25 height 25
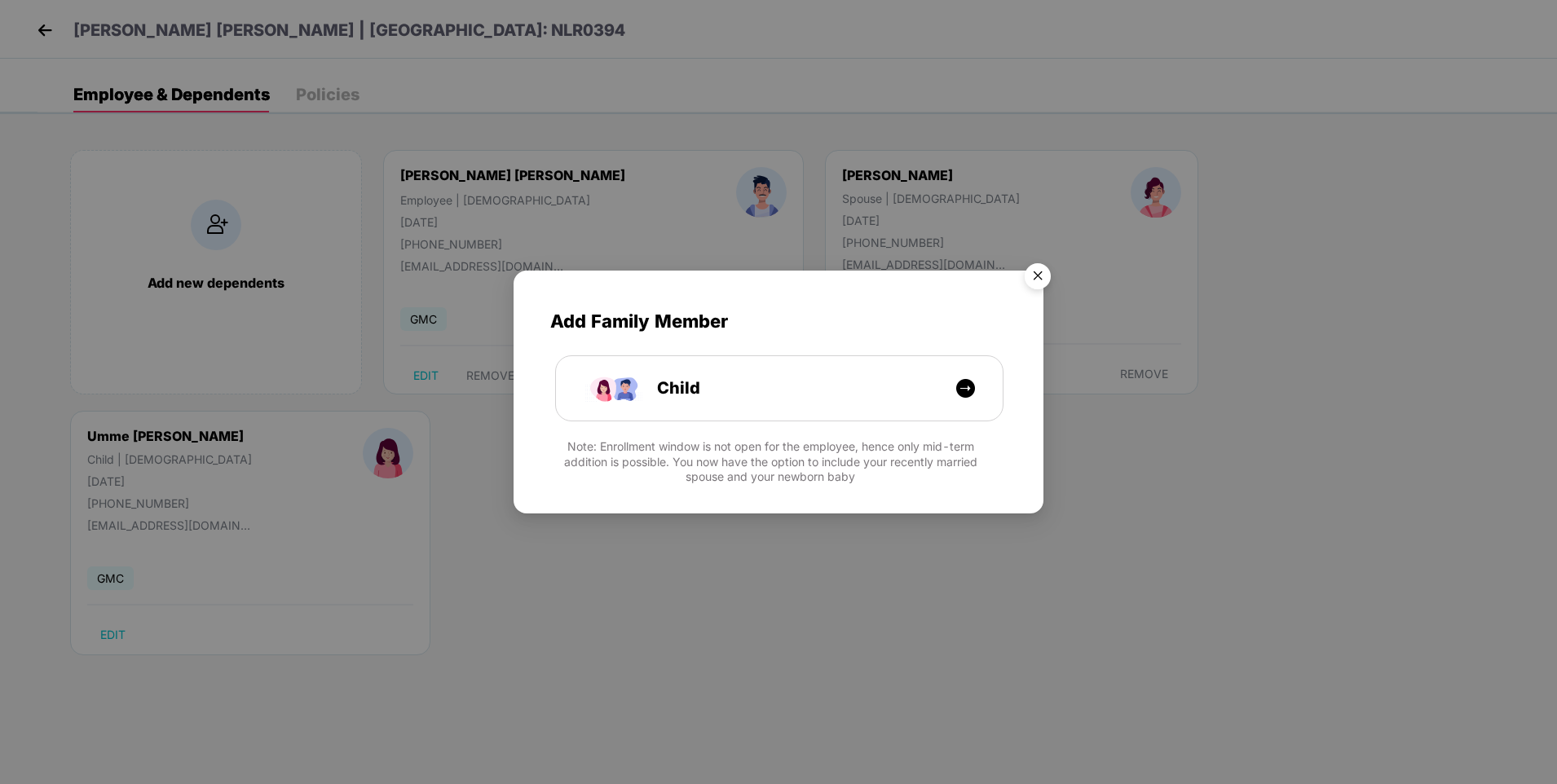
click at [1039, 275] on img "Close" at bounding box center [1038, 279] width 46 height 46
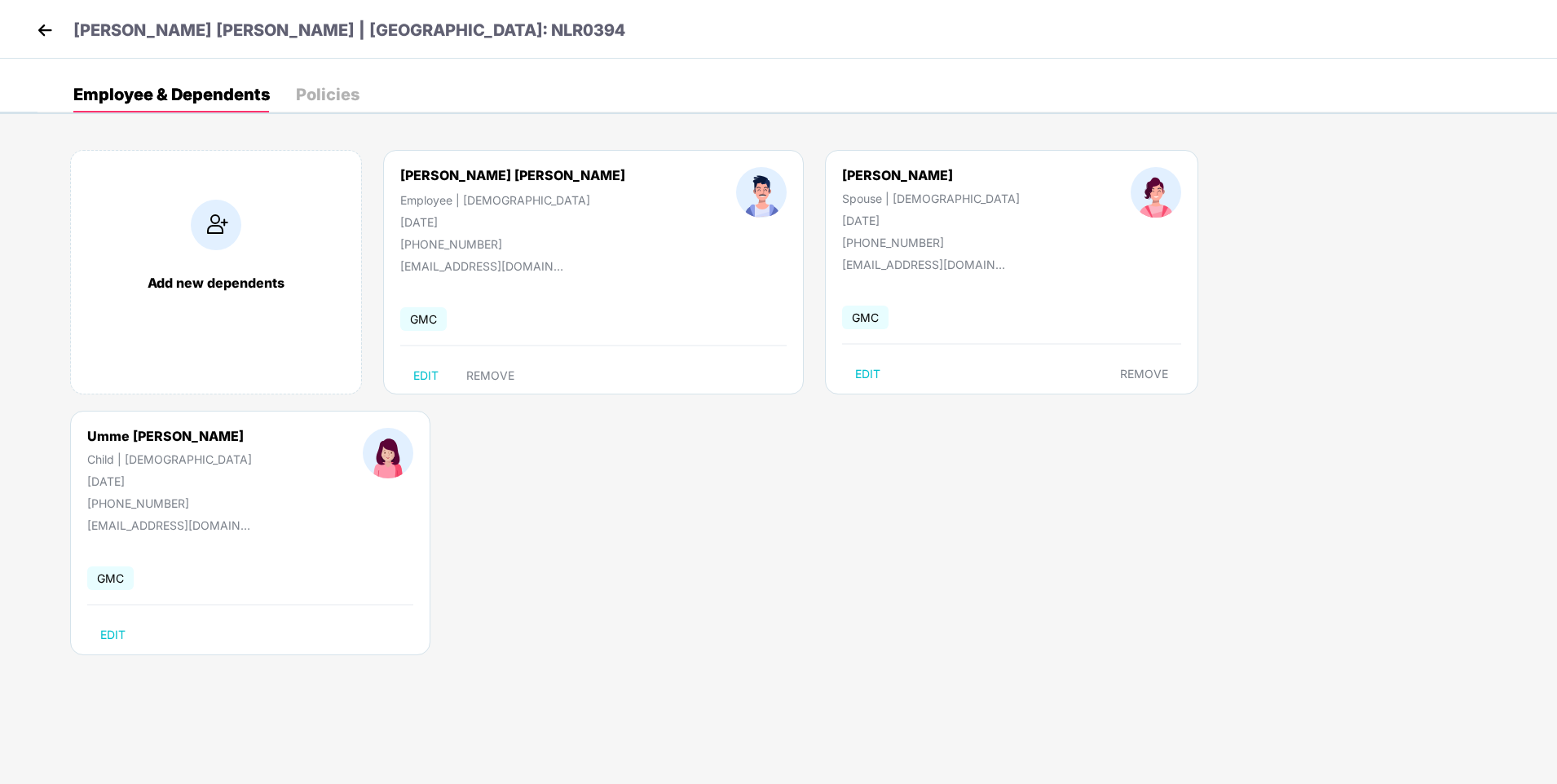
click at [50, 26] on img at bounding box center [45, 30] width 25 height 25
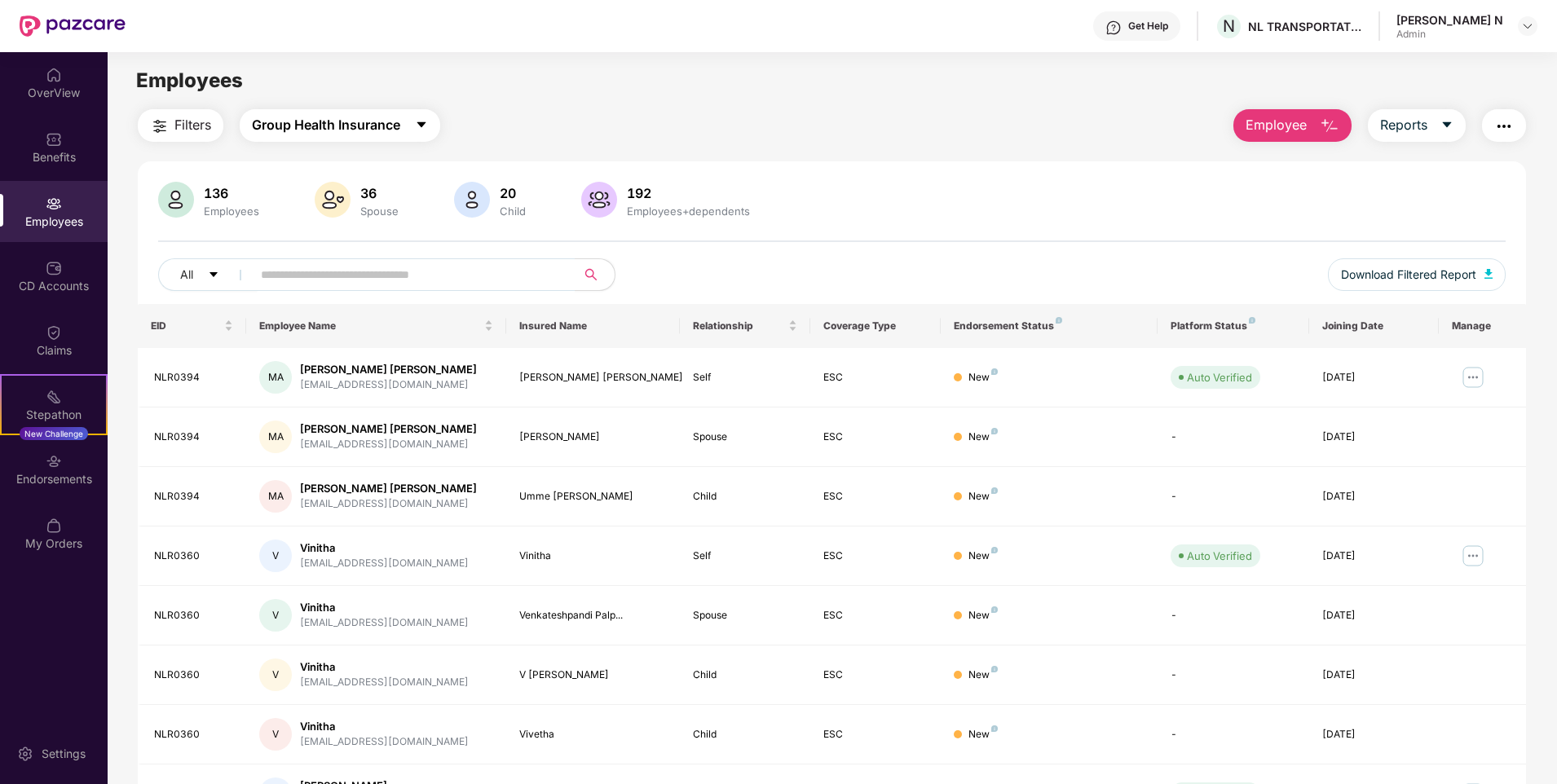
click at [361, 119] on span "Group Health Insurance" at bounding box center [326, 124] width 148 height 20
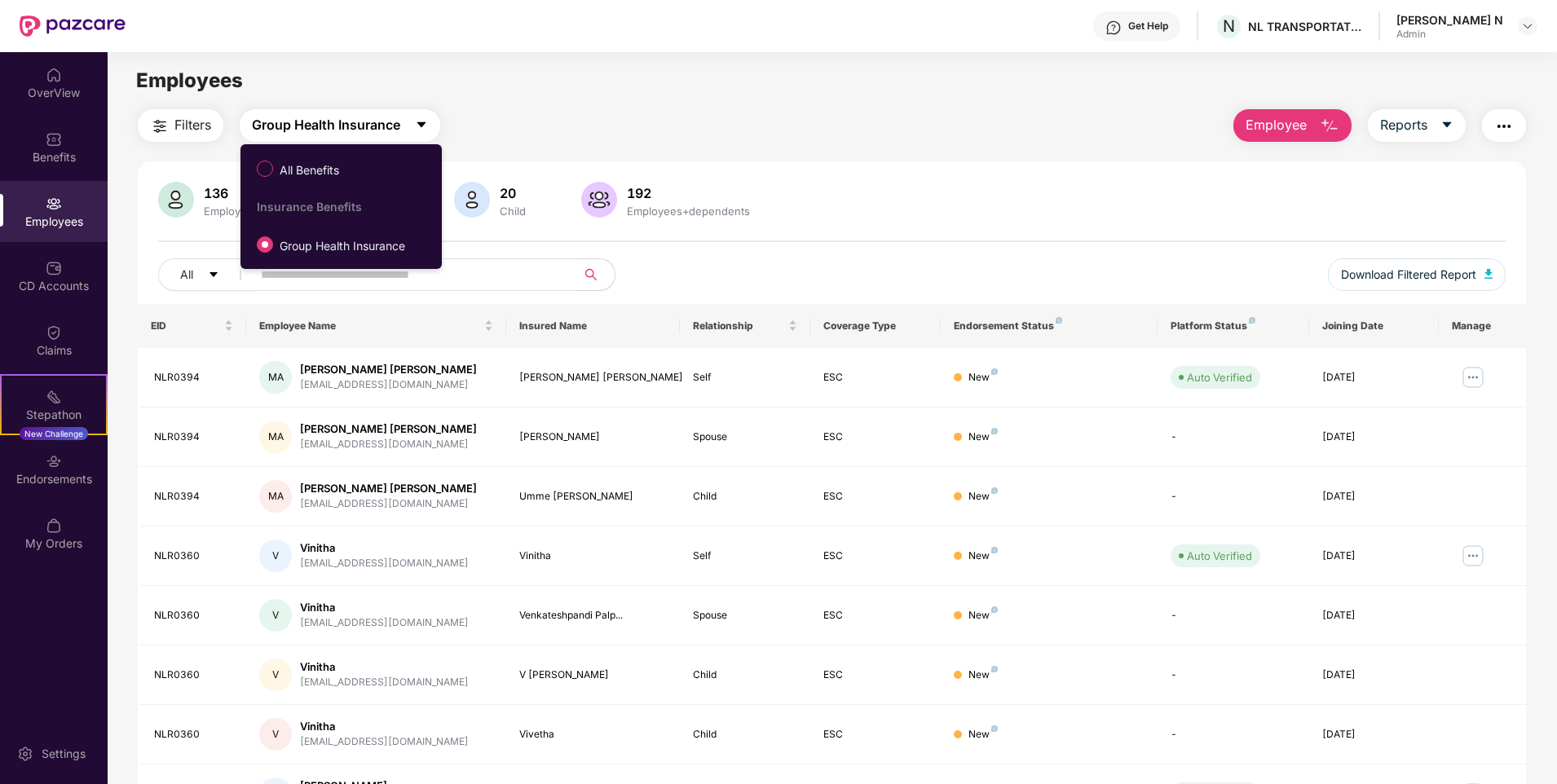
click at [361, 119] on span "Group Health Insurance" at bounding box center [326, 124] width 148 height 20
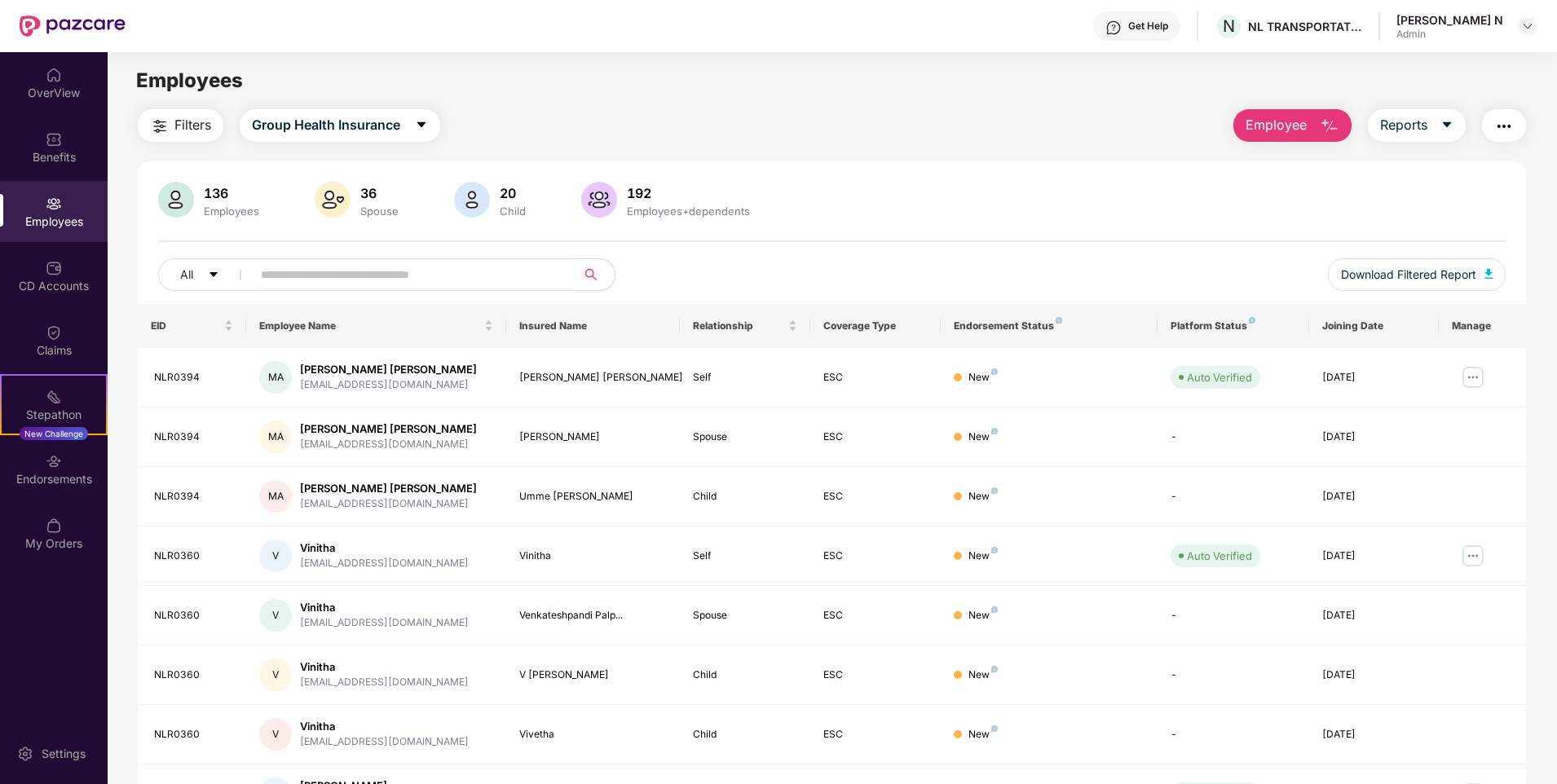
click at [746, 115] on div "Filters Group Health Insurance Employee Reports" at bounding box center [832, 125] width 1388 height 32
click at [1421, 123] on span "Reports" at bounding box center [1403, 124] width 47 height 20
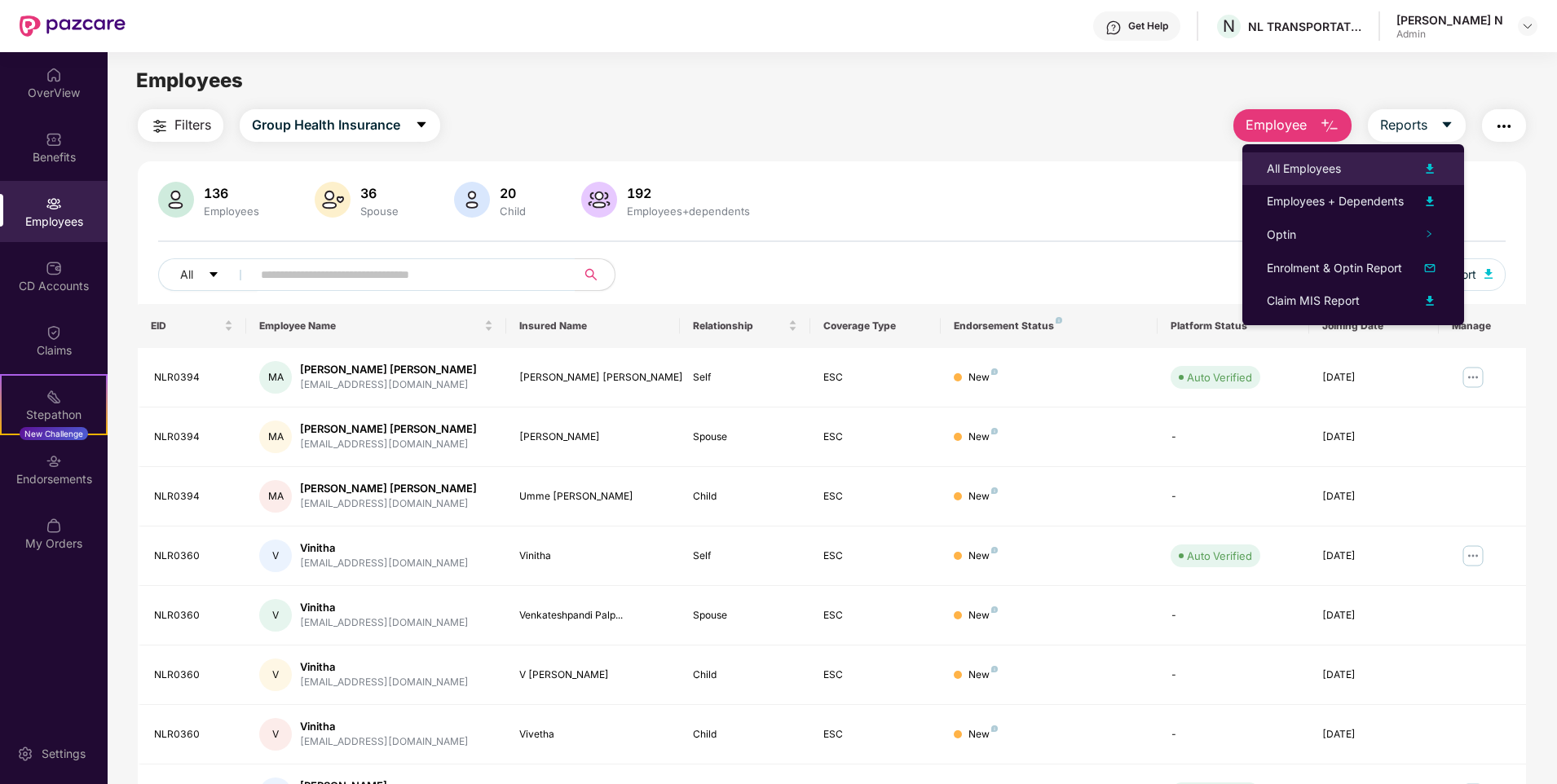
click at [1309, 169] on div "All Employees" at bounding box center [1304, 168] width 74 height 18
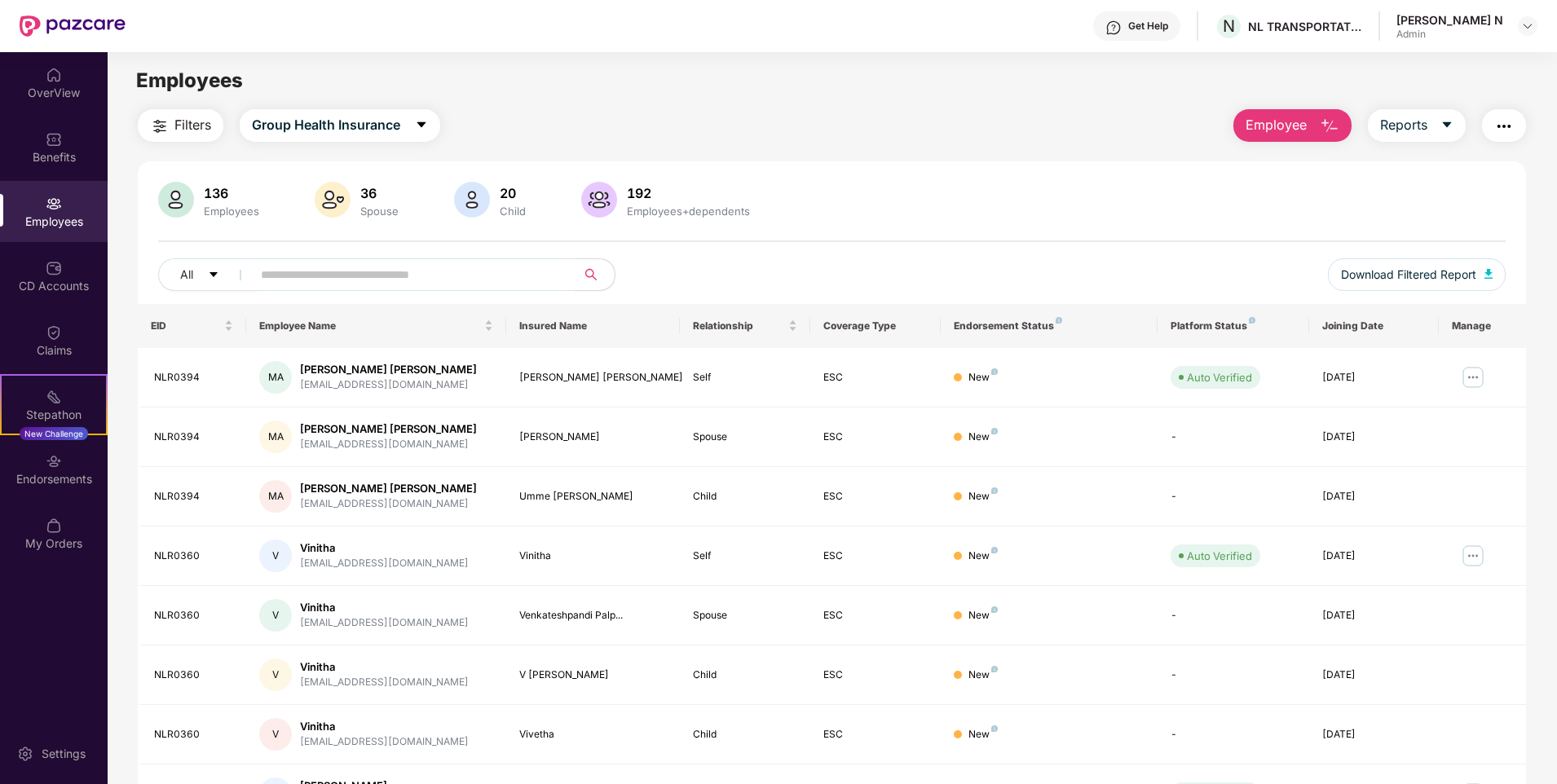
click at [633, 106] on main "Employees Filters Group Health Insurance Employee Reports 136 Employees 36 Spou…" at bounding box center [831, 444] width 1448 height 784
click at [310, 271] on input "text" at bounding box center [407, 274] width 292 height 25
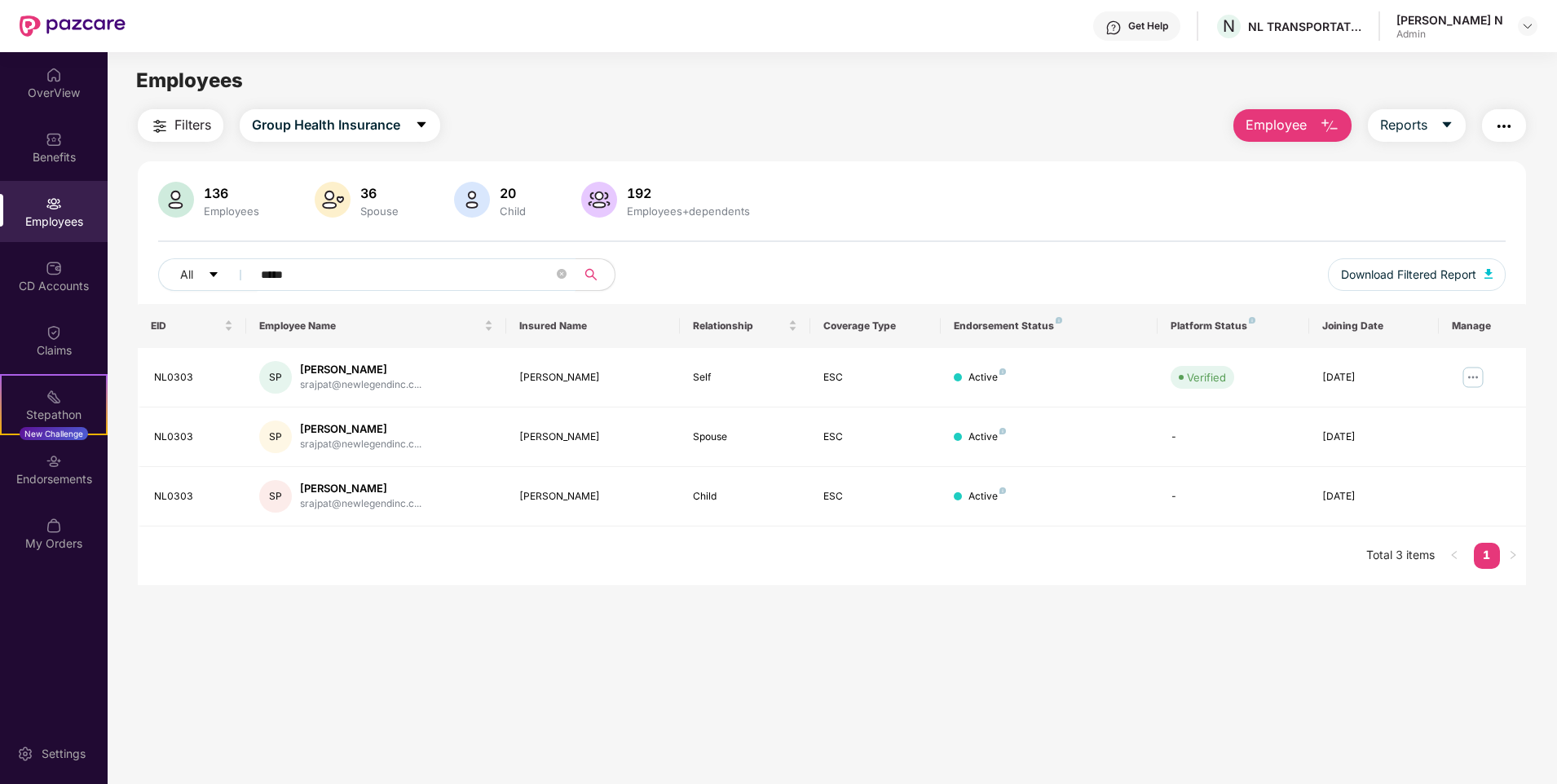
drag, startPoint x: 310, startPoint y: 271, endPoint x: 260, endPoint y: 273, distance: 50.0
click at [260, 273] on span "*****" at bounding box center [408, 274] width 334 height 32
type input "*"
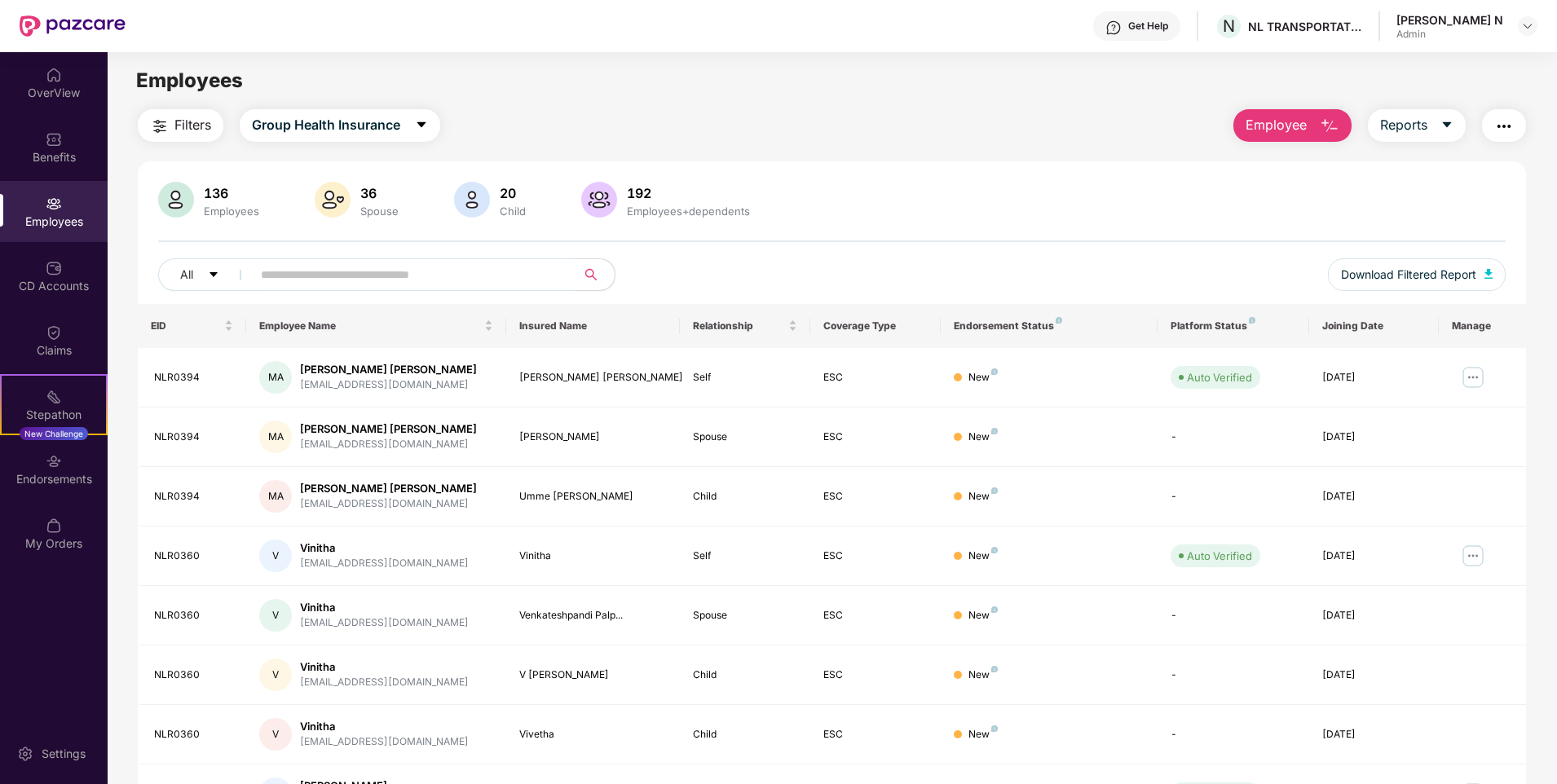
click at [740, 101] on main "Employees Filters Group Health Insurance Employee Reports 136 Employees 36 Spou…" at bounding box center [831, 444] width 1448 height 784
click at [48, 410] on div "Stepathon" at bounding box center [54, 414] width 104 height 16
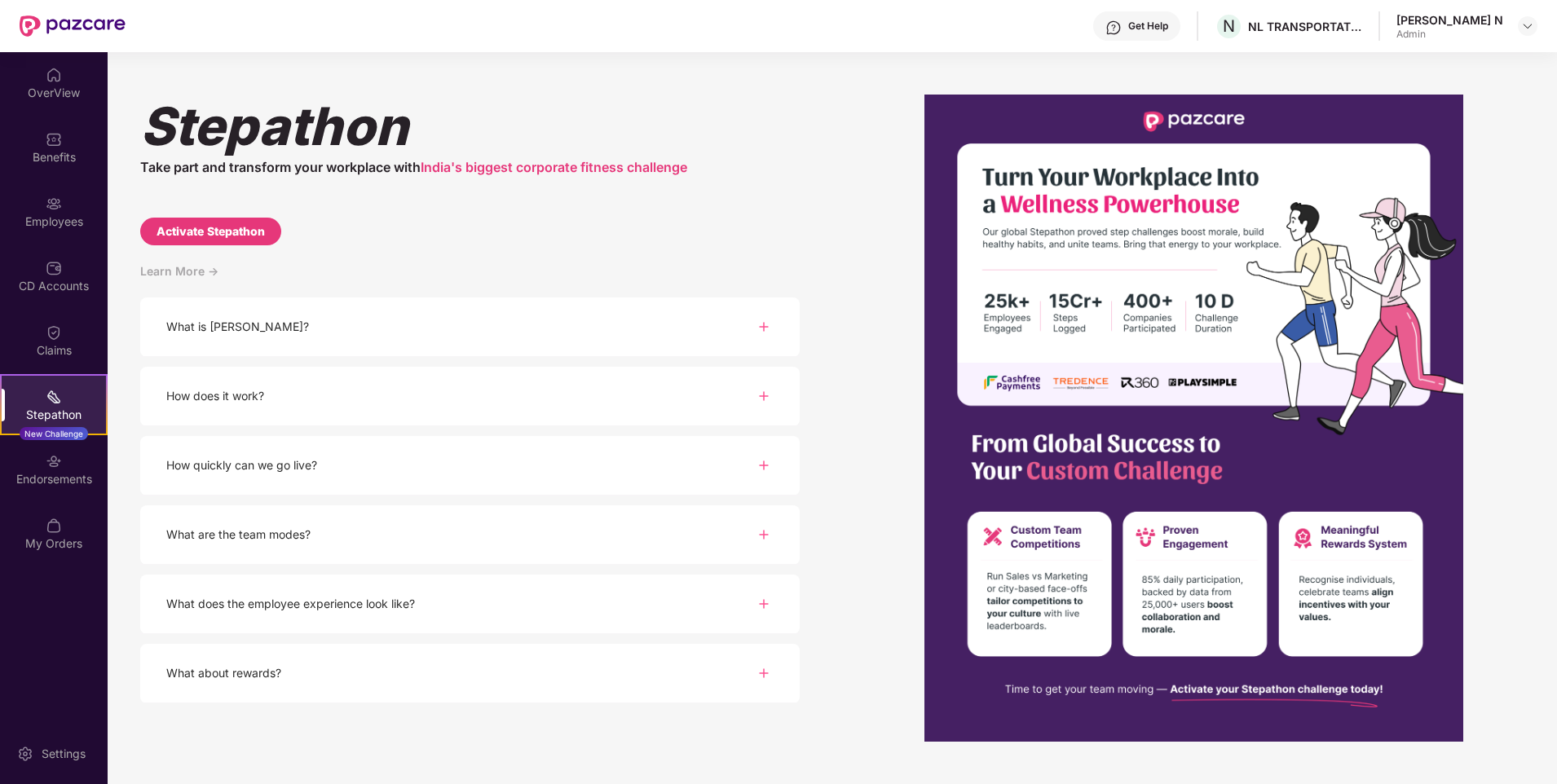
click at [727, 210] on div "[PERSON_NAME] Take part and transform your workplace with India's biggest corpo…" at bounding box center [470, 439] width 659 height 689
click at [64, 469] on div "Endorsements" at bounding box center [53, 469] width 107 height 61
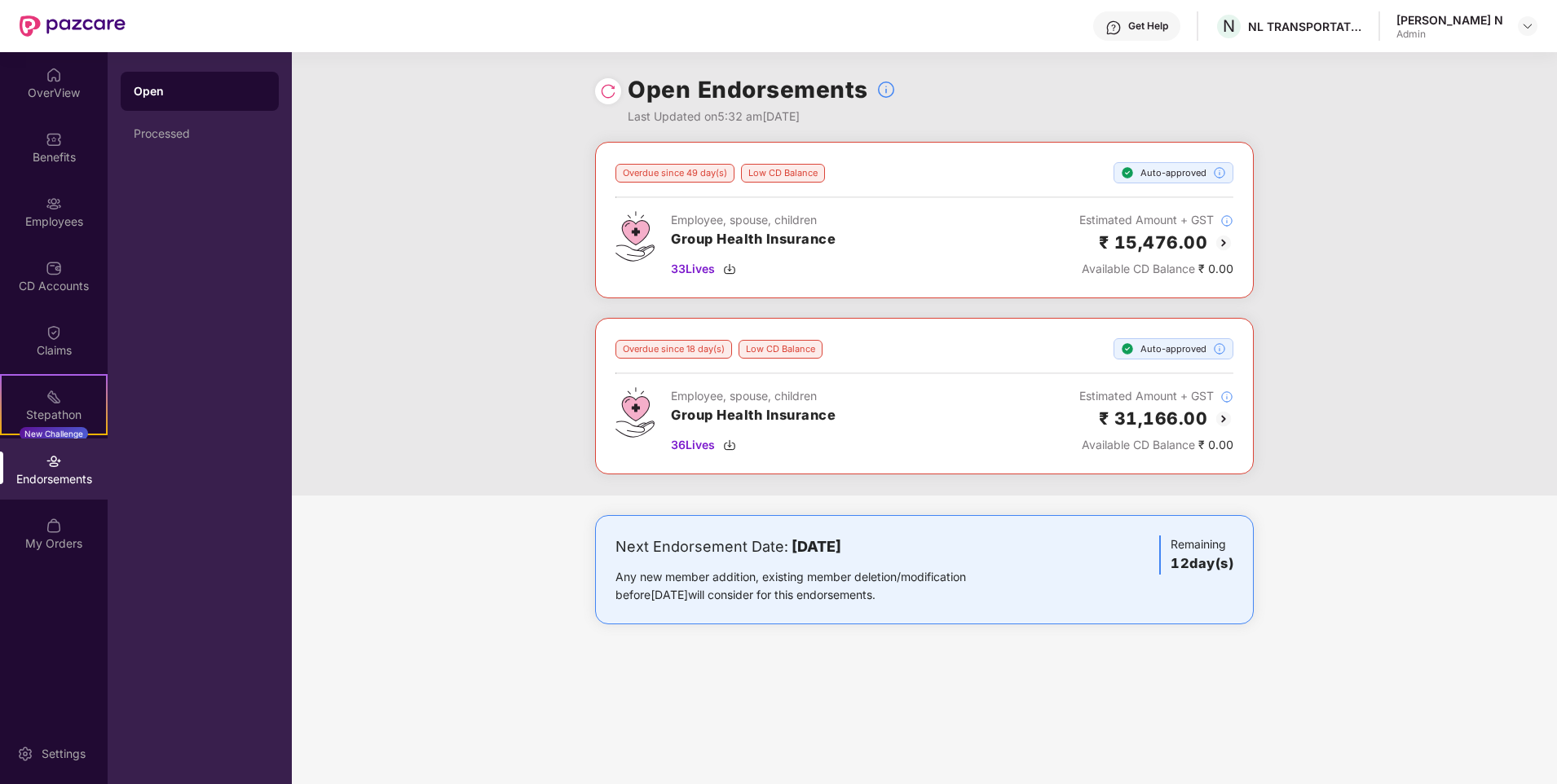
click at [607, 89] on img at bounding box center [608, 91] width 16 height 16
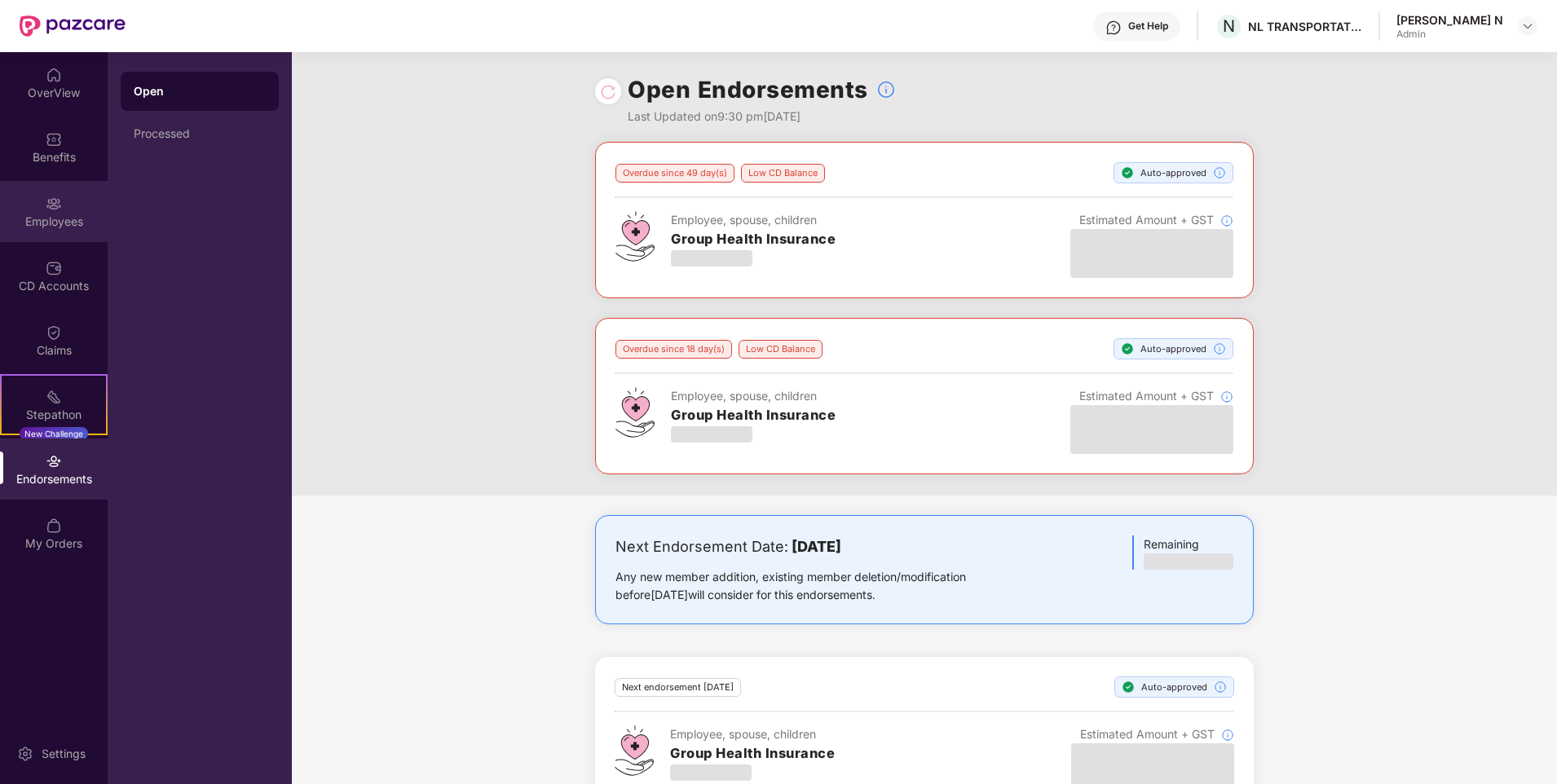
click at [47, 210] on img at bounding box center [53, 203] width 16 height 16
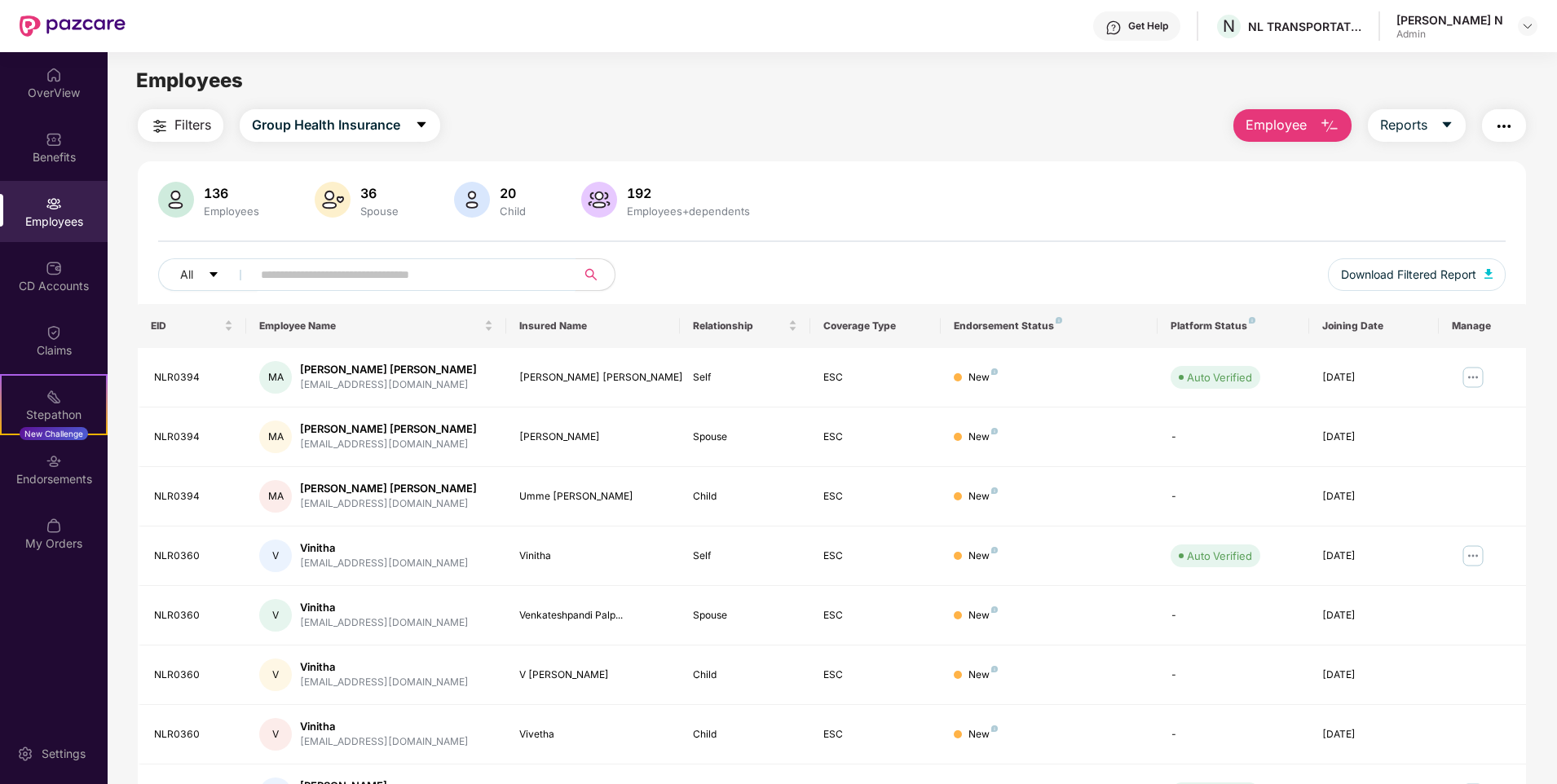
click at [378, 270] on input "text" at bounding box center [407, 274] width 292 height 25
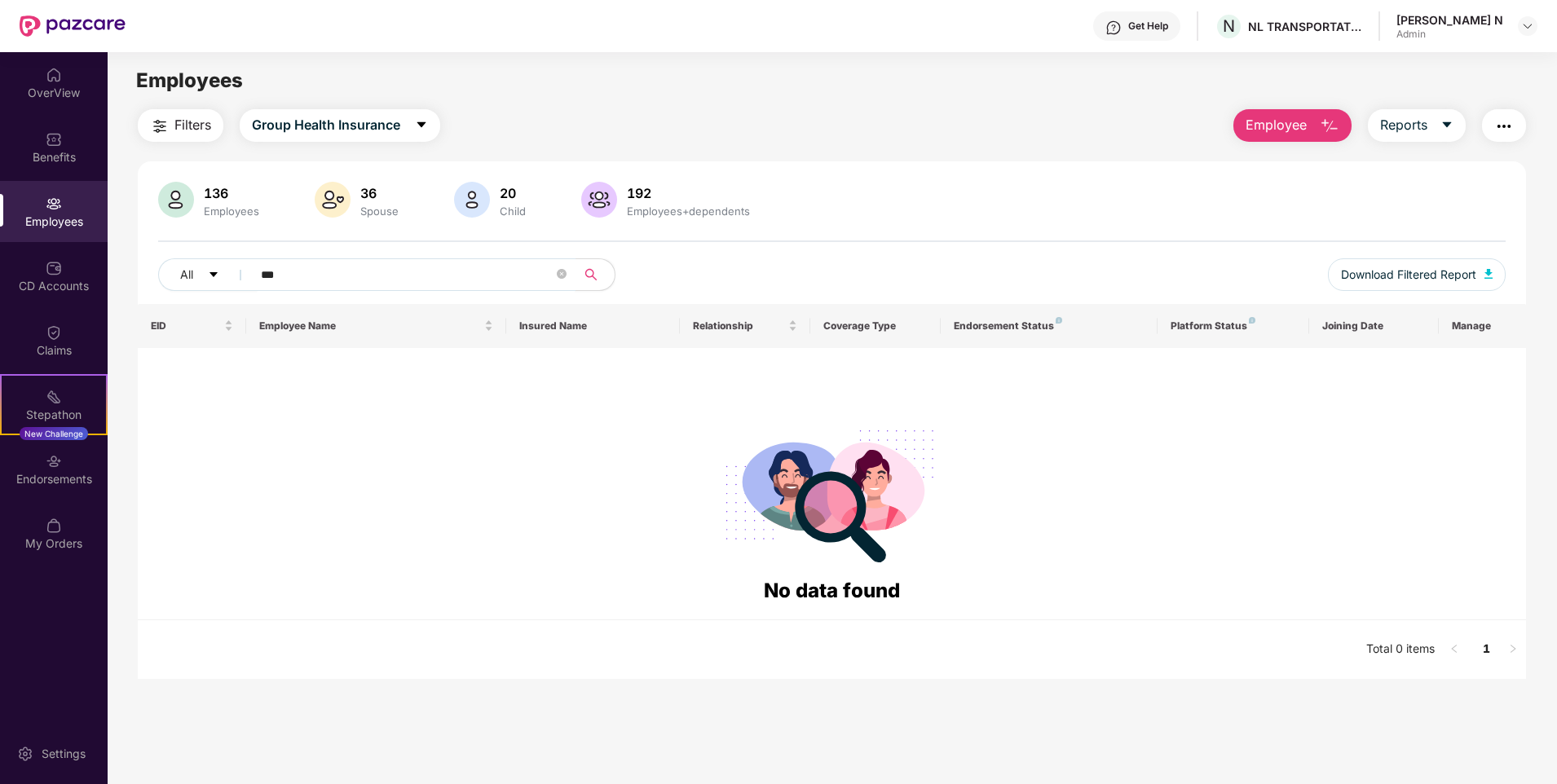
type input "***"
click at [64, 206] on div "Employees" at bounding box center [53, 212] width 107 height 61
click at [323, 271] on input "***" at bounding box center [407, 274] width 292 height 25
drag, startPoint x: 323, startPoint y: 271, endPoint x: 239, endPoint y: 273, distance: 84.0
click at [239, 273] on div "All ***" at bounding box center [552, 274] width 786 height 32
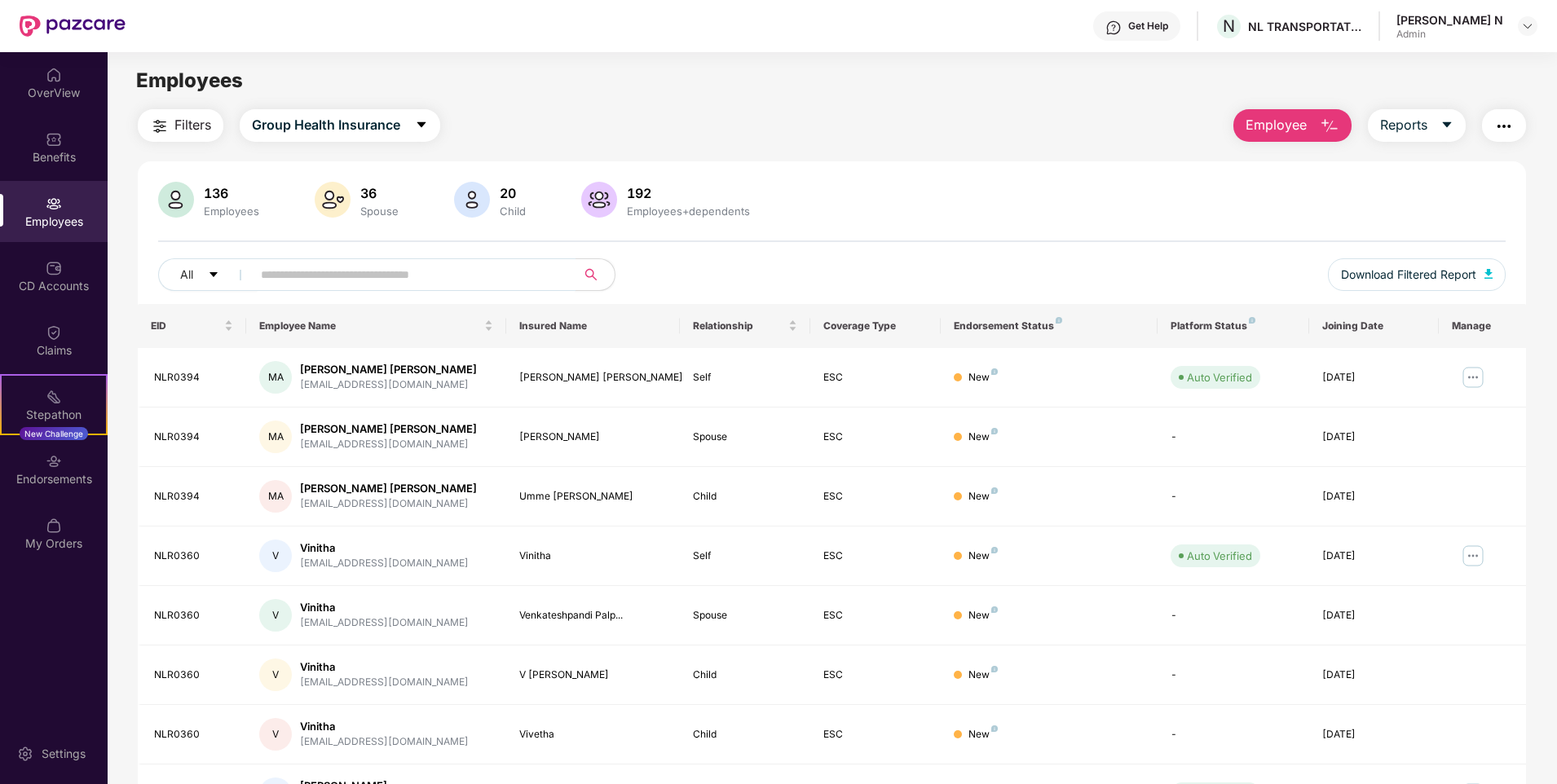
click at [877, 193] on div "136 Employees 36 Spouse 20 Child 192 Employees+dependents" at bounding box center [832, 200] width 1347 height 39
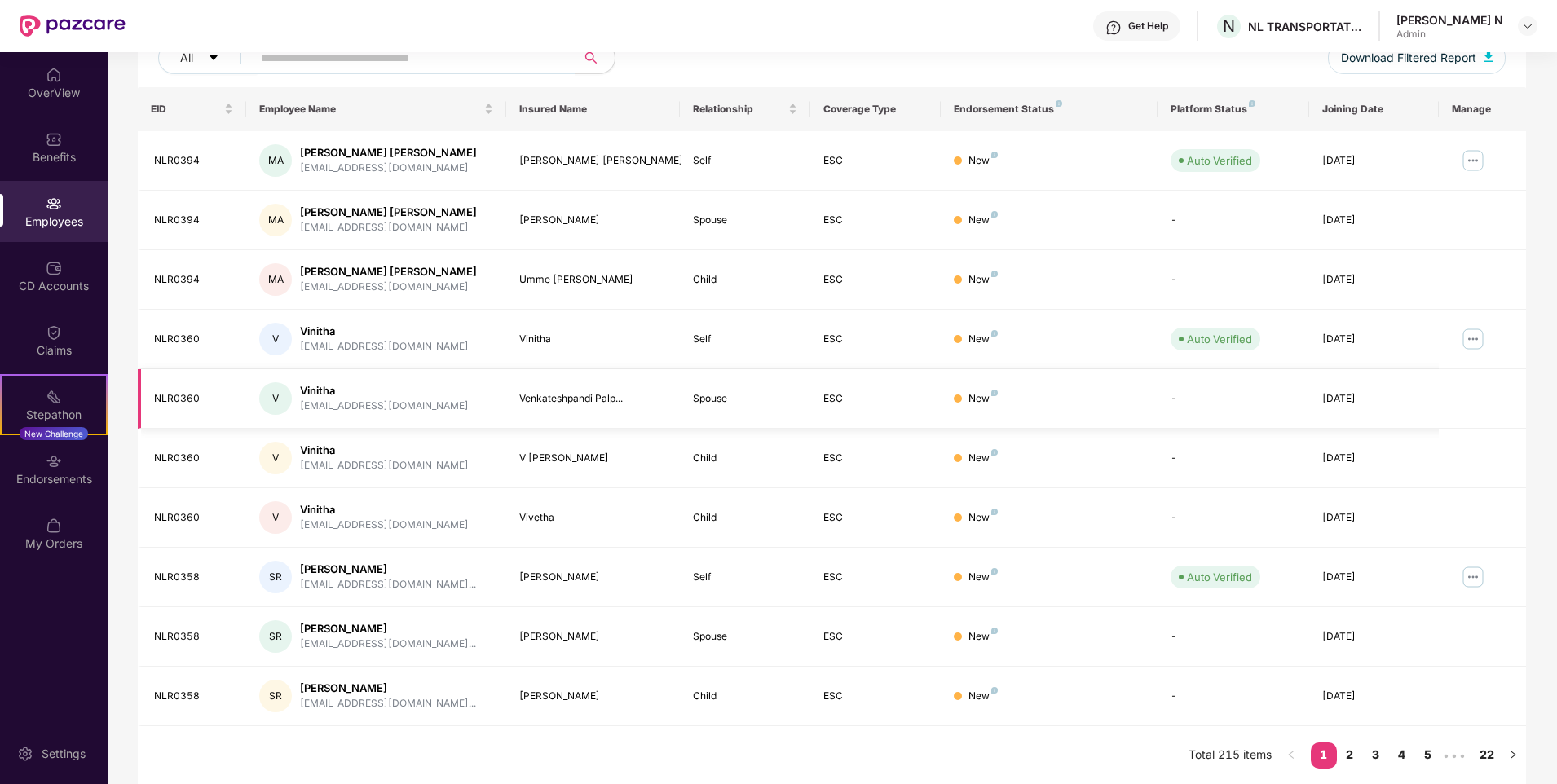
scroll to position [217, 0]
click at [1510, 750] on icon "right" at bounding box center [1512, 754] width 9 height 9
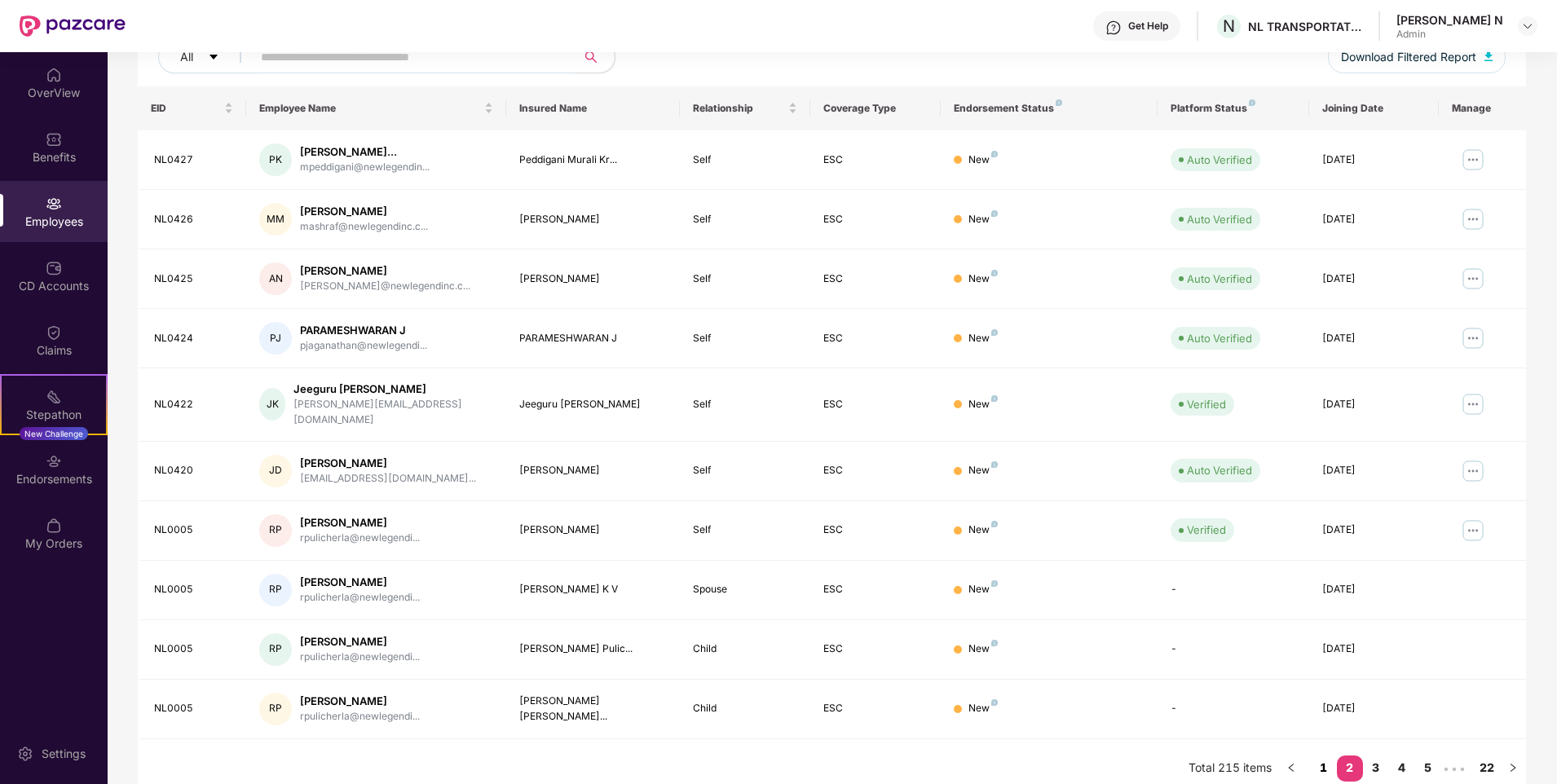
click at [1319, 756] on link "1" at bounding box center [1323, 768] width 26 height 25
